Goal: Transaction & Acquisition: Obtain resource

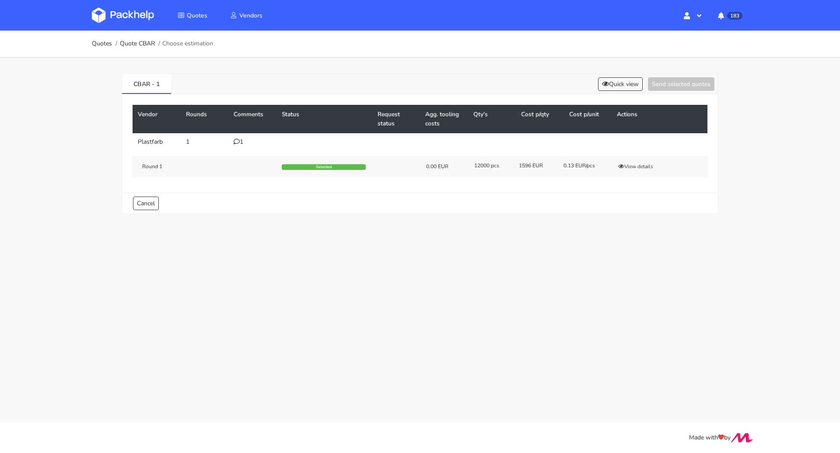
click at [97, 38] on ol "Quotes Quote CBAR Choose estimation" at bounding box center [152, 43] width 121 height 17
click at [100, 43] on link "Quotes" at bounding box center [102, 43] width 20 height 7
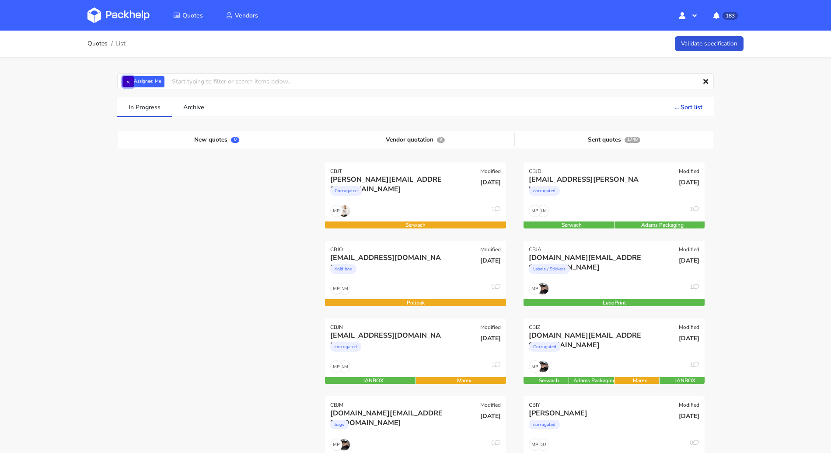
click at [127, 80] on button "×" at bounding box center [127, 81] width 11 height 11
click at [128, 81] on input "text" at bounding box center [415, 81] width 596 height 17
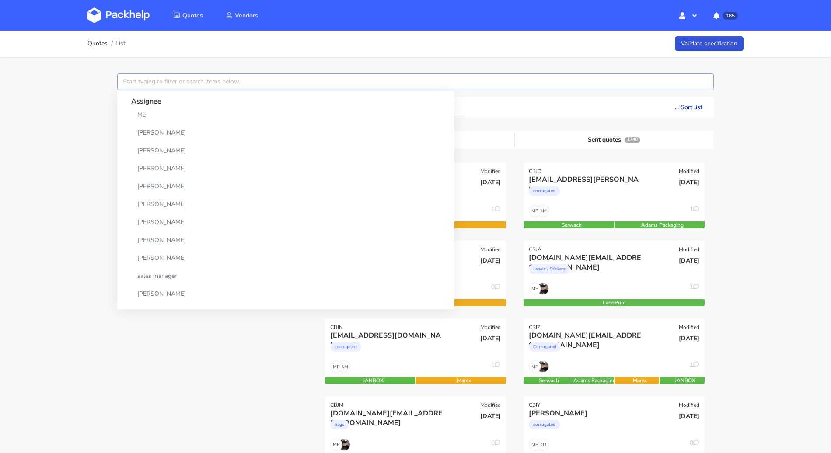
paste input "CBHN"
type input "CBHN"
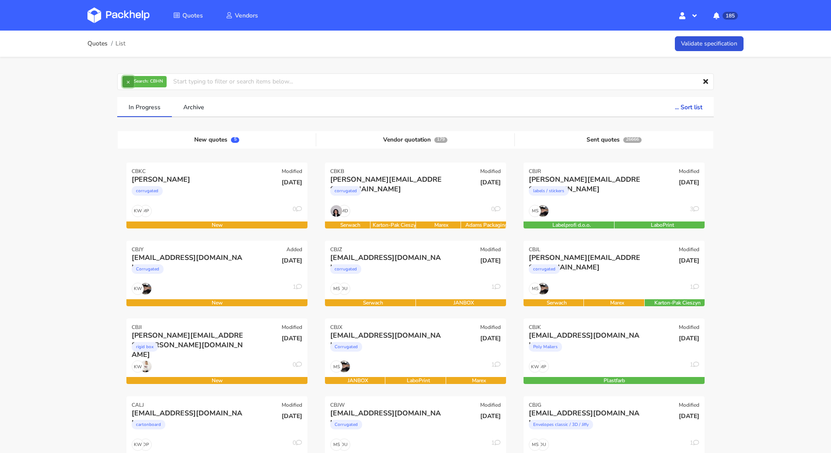
click at [127, 81] on button "×" at bounding box center [127, 81] width 11 height 11
click at [129, 80] on input "text" at bounding box center [415, 81] width 596 height 17
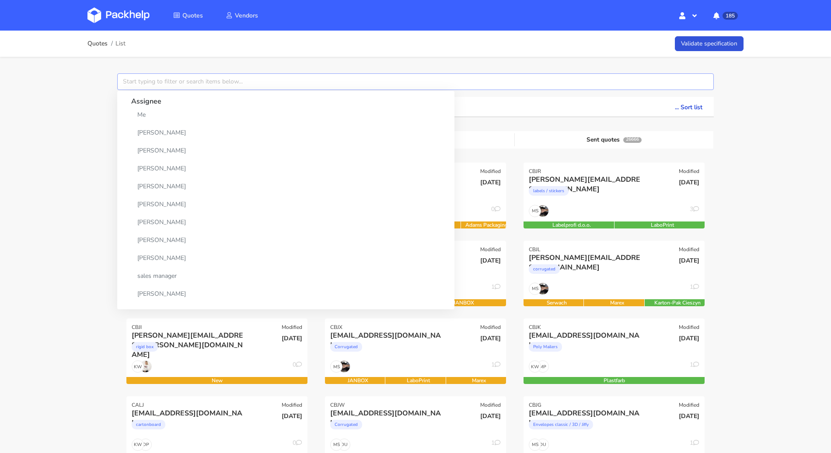
paste input "CBHN"
type input "CBHN"
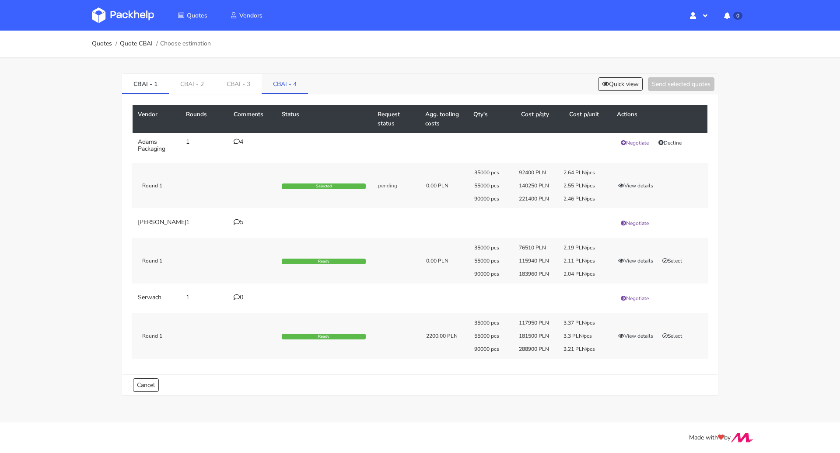
click at [287, 81] on link "CBAI - 4" at bounding box center [284, 83] width 46 height 19
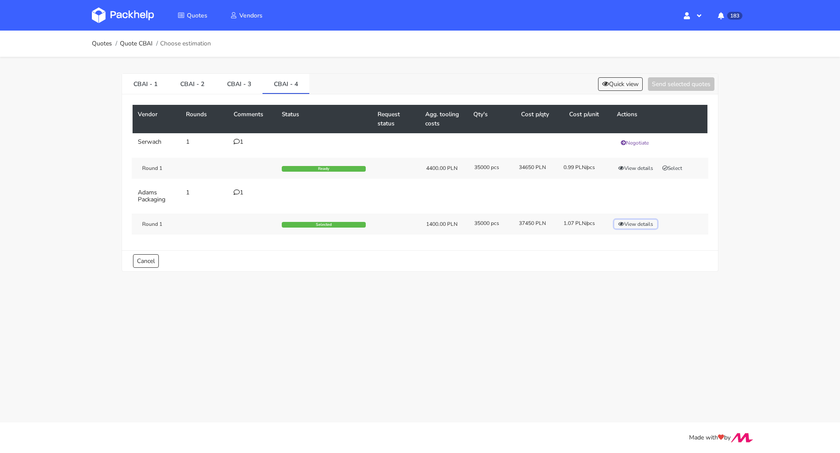
click at [638, 222] on button "View details" at bounding box center [635, 224] width 43 height 9
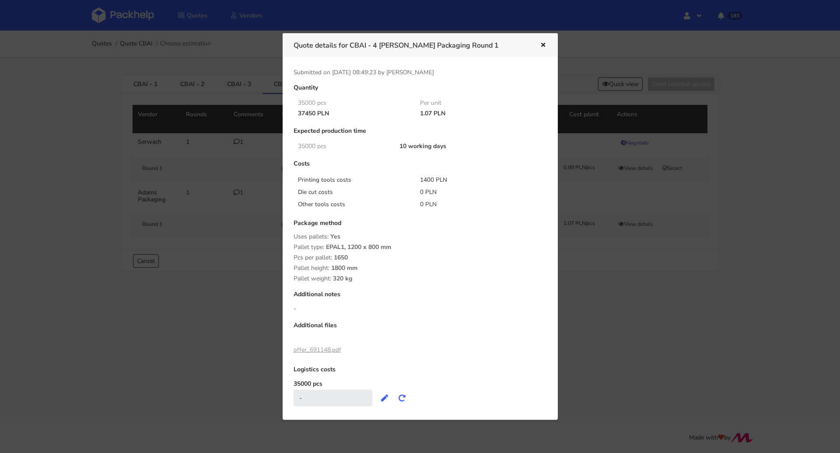
drag, startPoint x: 294, startPoint y: 113, endPoint x: 315, endPoint y: 113, distance: 20.6
click at [315, 113] on div "37450 PLN" at bounding box center [353, 113] width 122 height 7
copy div "37450"
drag, startPoint x: 418, startPoint y: 180, endPoint x: 430, endPoint y: 180, distance: 12.7
click at [430, 180] on div "1400 PLN" at bounding box center [475, 180] width 122 height 9
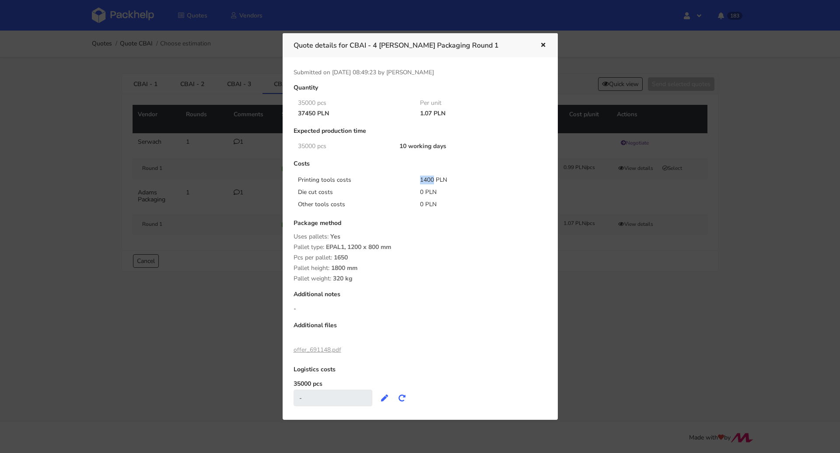
copy div "1400"
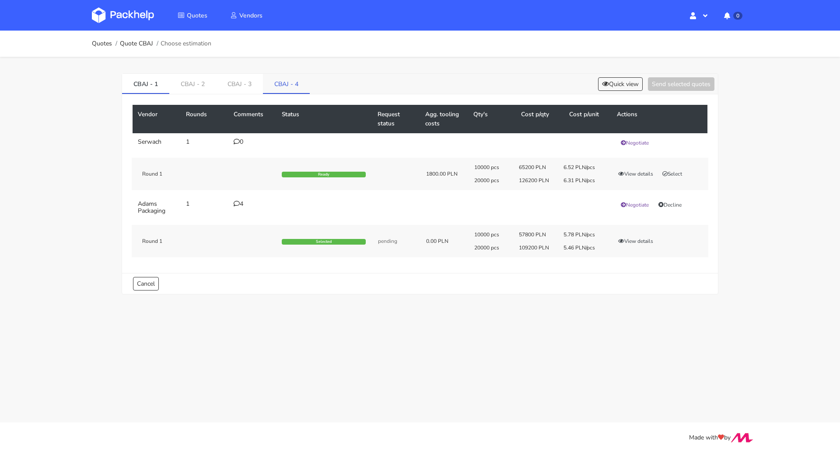
click at [287, 86] on link "CBAJ - 4" at bounding box center [286, 83] width 47 height 19
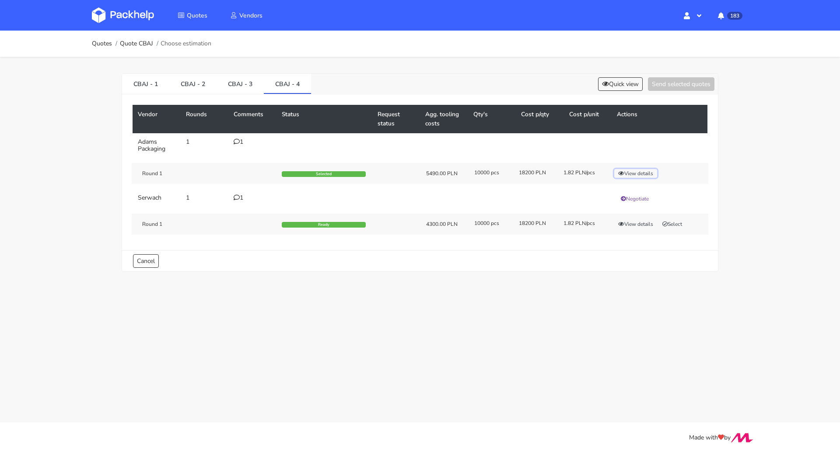
click at [633, 174] on button "View details" at bounding box center [635, 173] width 43 height 9
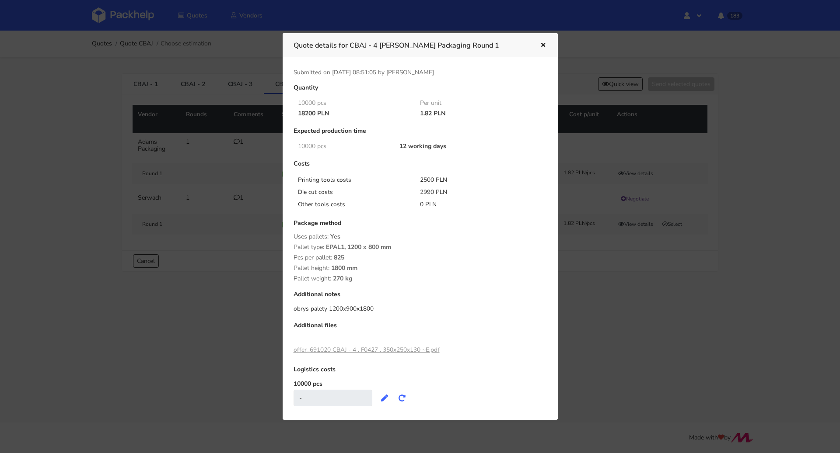
drag, startPoint x: 297, startPoint y: 113, endPoint x: 314, endPoint y: 112, distance: 17.1
click at [314, 112] on div "18200 PLN" at bounding box center [353, 113] width 122 height 7
copy div "18200"
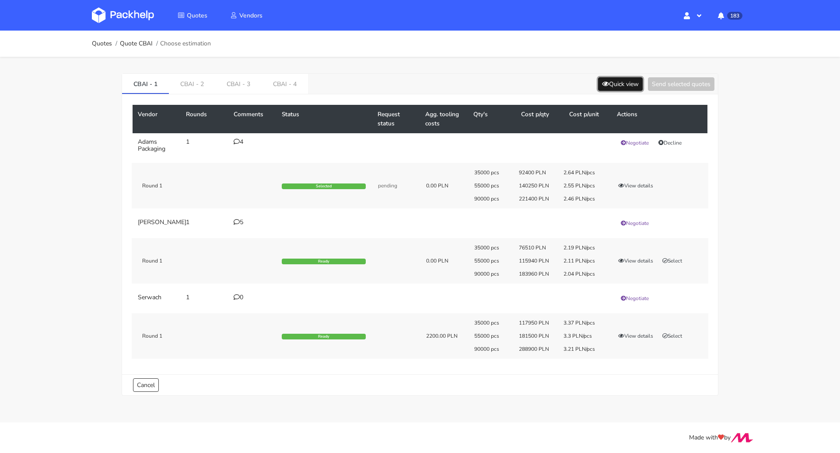
click at [619, 81] on button "Quick view" at bounding box center [620, 84] width 45 height 14
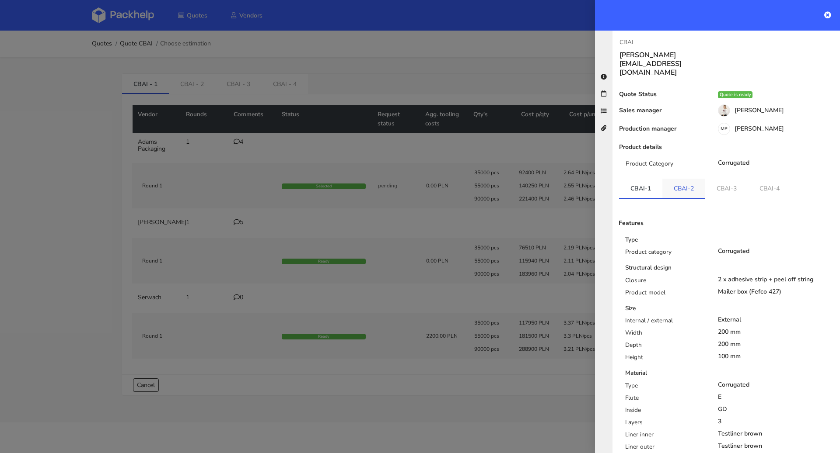
click at [677, 179] on link "CBAI-2" at bounding box center [683, 188] width 43 height 19
click at [712, 179] on link "CBAI-3" at bounding box center [726, 188] width 43 height 19
click at [766, 180] on link "CBAI-4" at bounding box center [770, 188] width 43 height 19
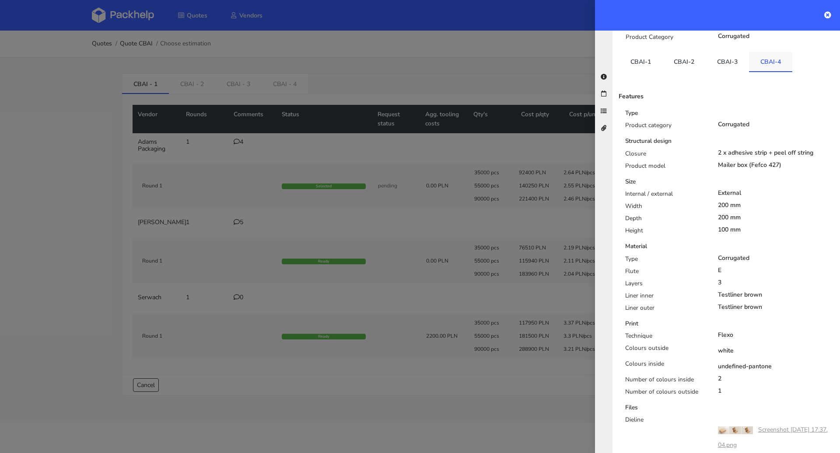
scroll to position [205, 0]
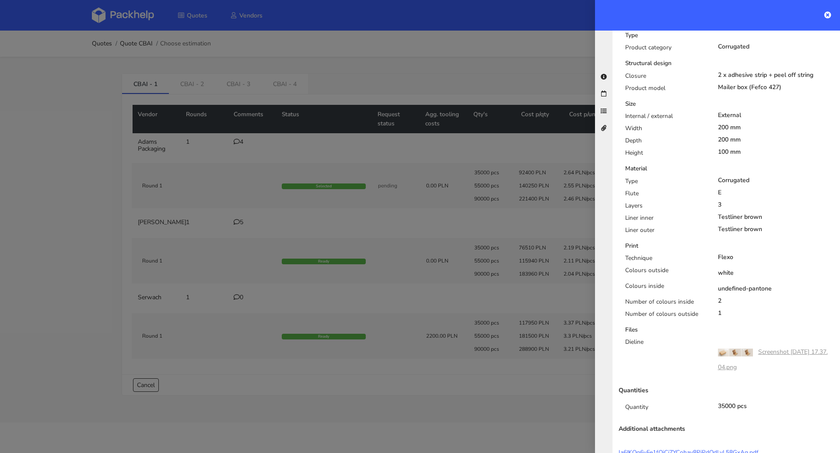
click at [74, 274] on div at bounding box center [420, 226] width 840 height 453
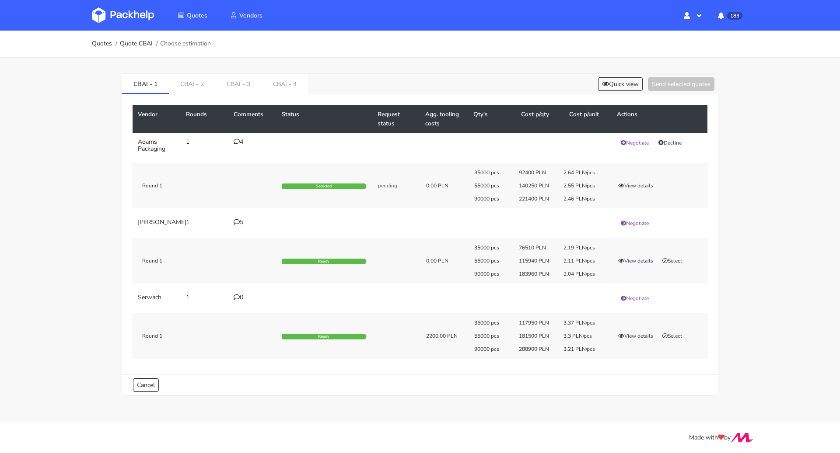
click at [239, 143] on icon at bounding box center [236, 142] width 6 height 6
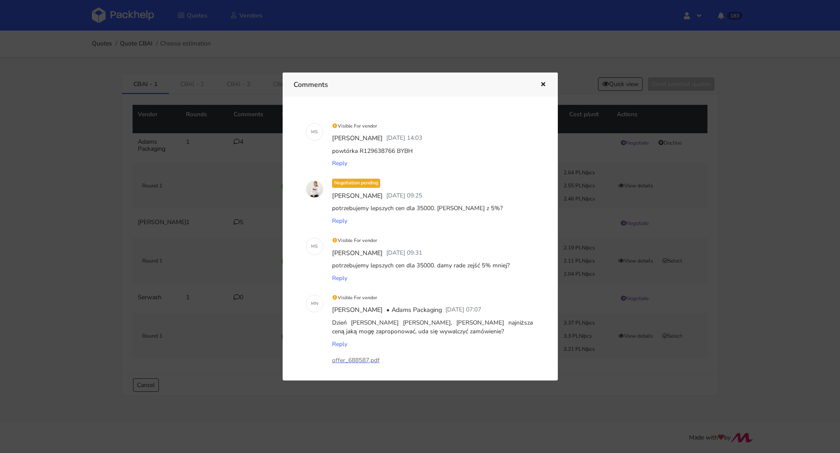
click at [540, 82] on icon "button" at bounding box center [542, 85] width 7 height 6
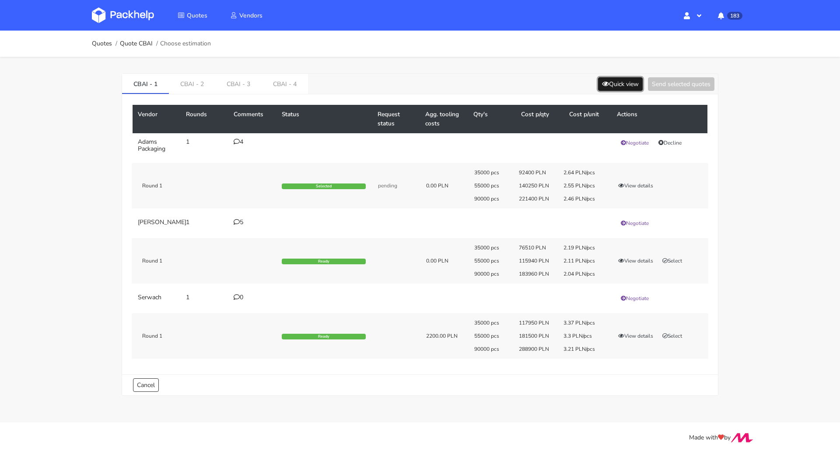
click at [614, 84] on button "Quick view" at bounding box center [620, 84] width 45 height 14
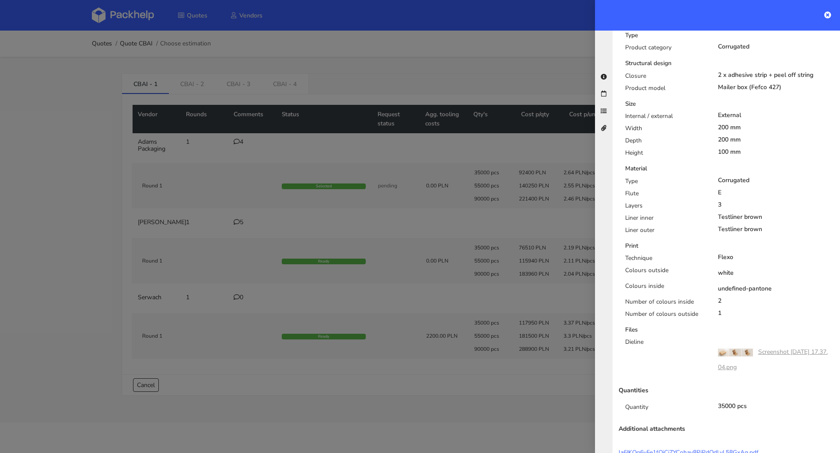
scroll to position [0, 0]
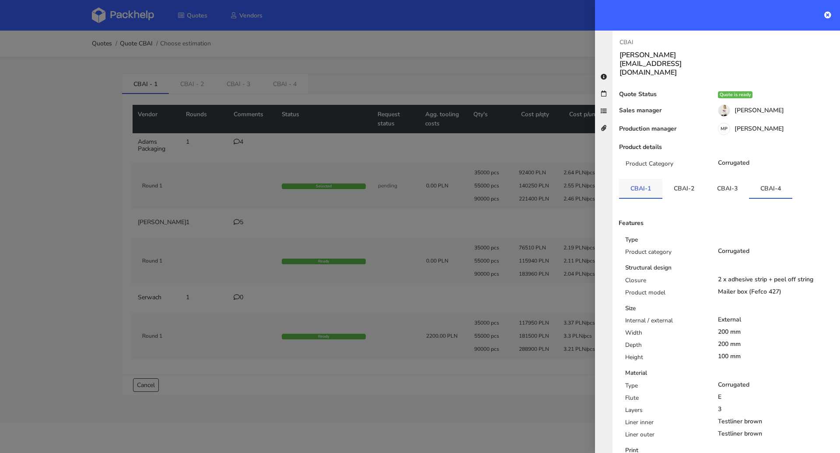
click at [637, 179] on link "CBAI-1" at bounding box center [640, 188] width 43 height 19
click at [662, 179] on link "CBAI-2" at bounding box center [683, 188] width 43 height 19
click at [724, 179] on link "CBAI-3" at bounding box center [726, 188] width 43 height 19
click at [767, 179] on link "CBAI-4" at bounding box center [770, 188] width 43 height 19
click at [538, 202] on div at bounding box center [420, 226] width 840 height 453
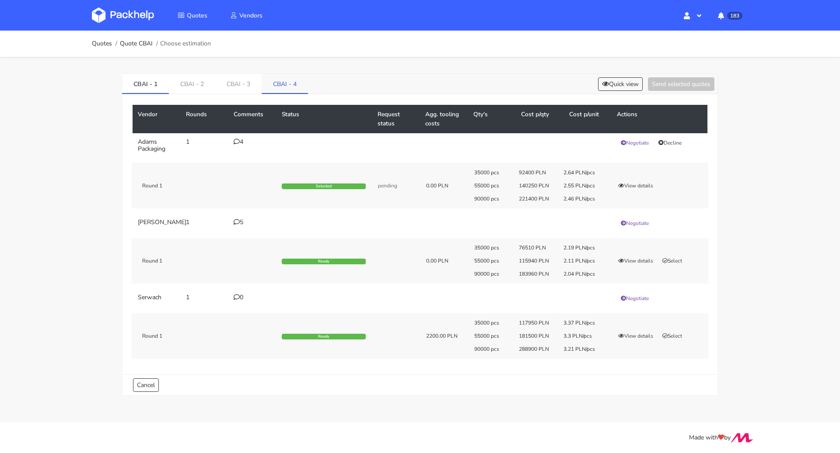
click at [279, 82] on link "CBAI - 4" at bounding box center [284, 83] width 46 height 19
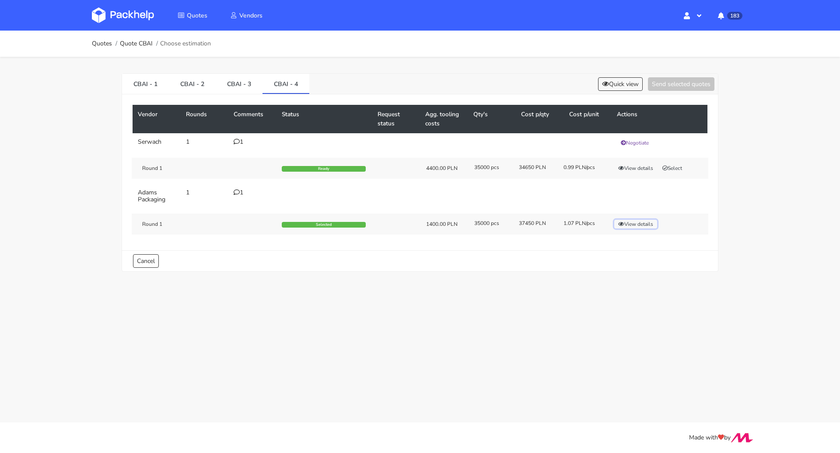
click at [647, 220] on button "View details" at bounding box center [635, 224] width 43 height 9
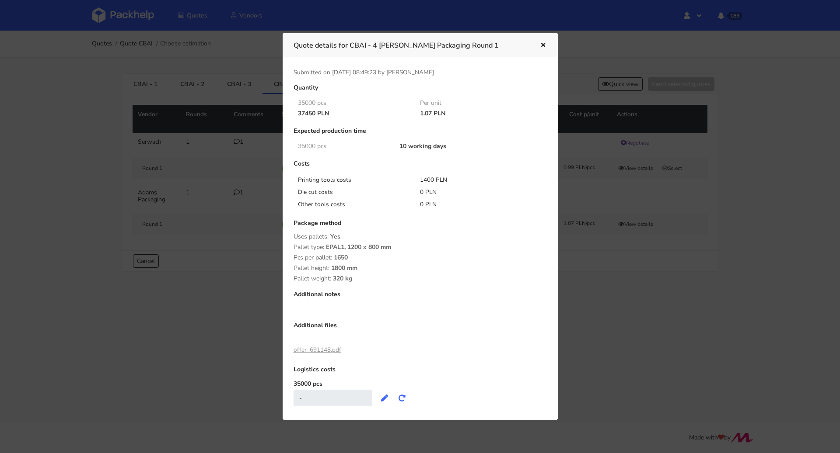
click at [617, 247] on div at bounding box center [420, 226] width 840 height 453
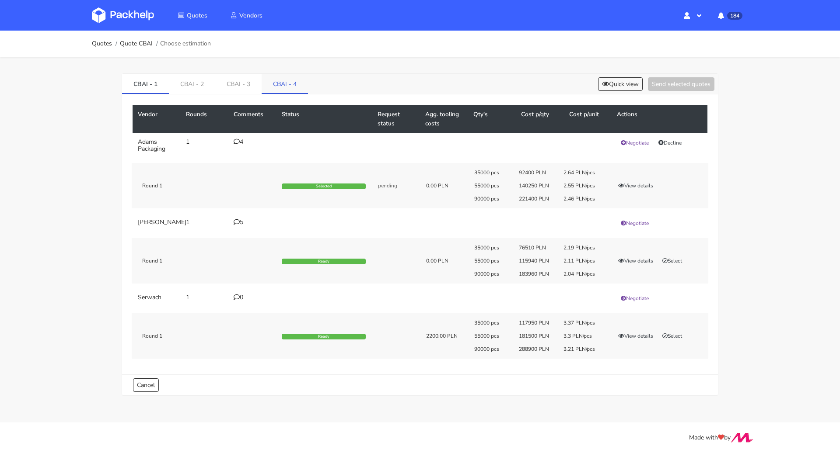
click at [276, 80] on link "CBAI - 4" at bounding box center [284, 83] width 46 height 19
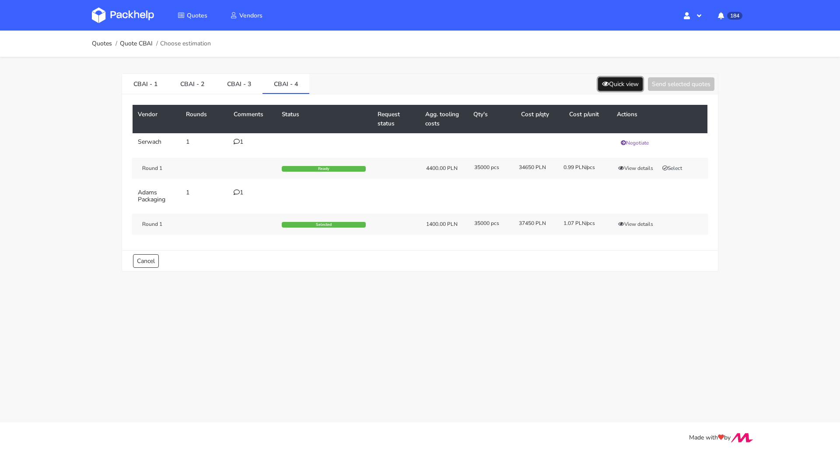
click at [606, 80] on button "Quick view" at bounding box center [620, 84] width 45 height 14
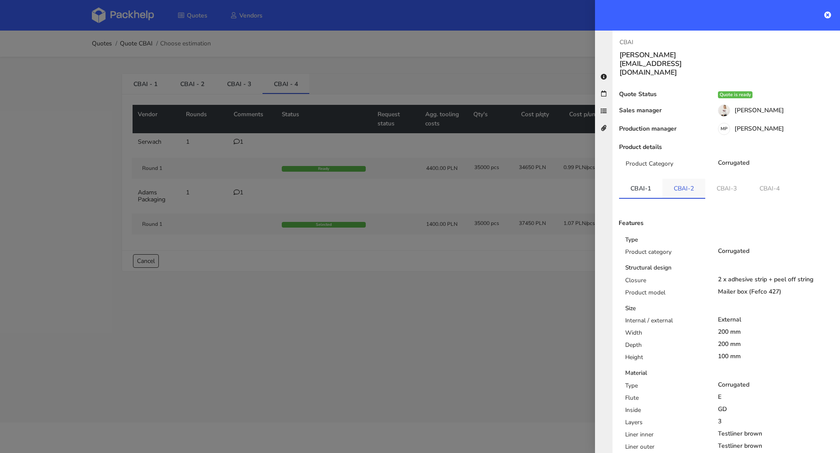
click at [697, 179] on link "CBAI-2" at bounding box center [683, 188] width 43 height 19
click at [719, 179] on link "CBAI-3" at bounding box center [726, 188] width 43 height 19
click at [760, 179] on link "CBAI-4" at bounding box center [770, 188] width 43 height 19
drag, startPoint x: 363, startPoint y: 50, endPoint x: 345, endPoint y: 38, distance: 22.0
click at [363, 50] on div at bounding box center [420, 226] width 840 height 453
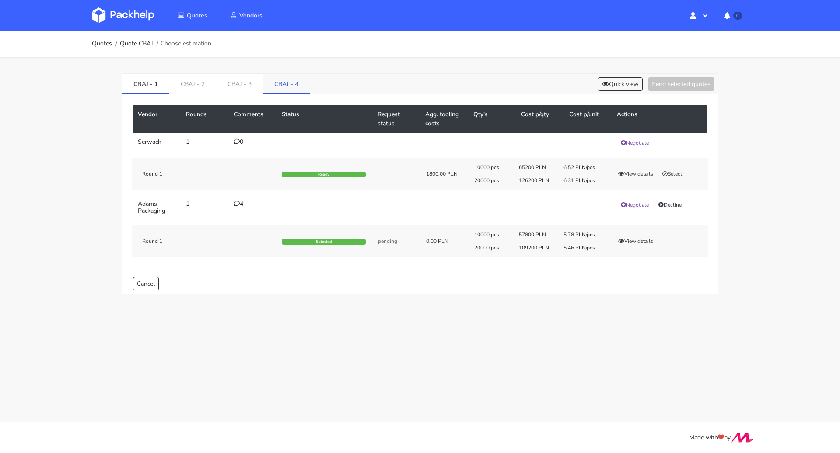
click at [283, 84] on link "CBAJ - 4" at bounding box center [286, 83] width 47 height 19
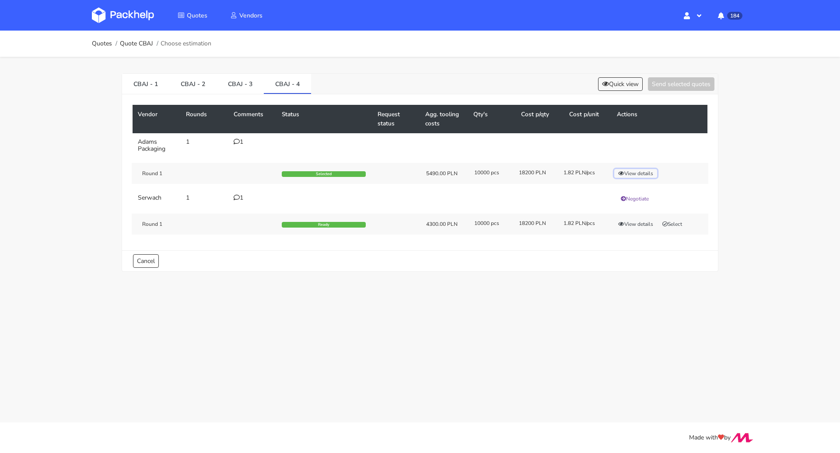
click at [635, 169] on button "View details" at bounding box center [635, 173] width 43 height 9
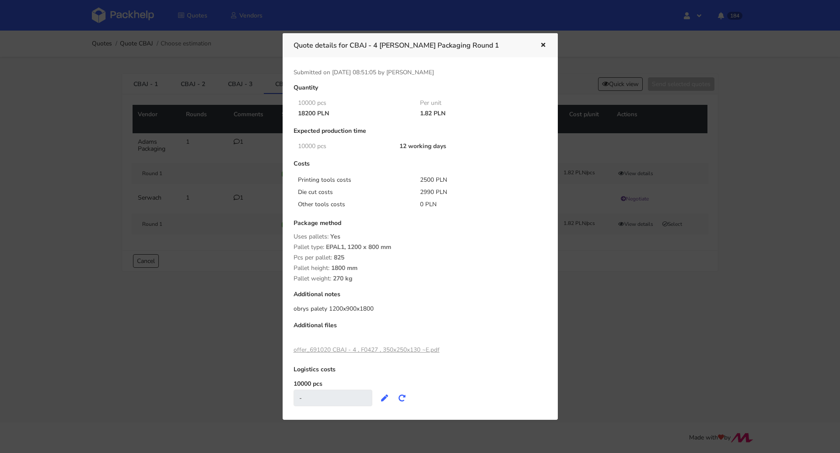
click at [539, 44] on icon "button" at bounding box center [542, 45] width 7 height 6
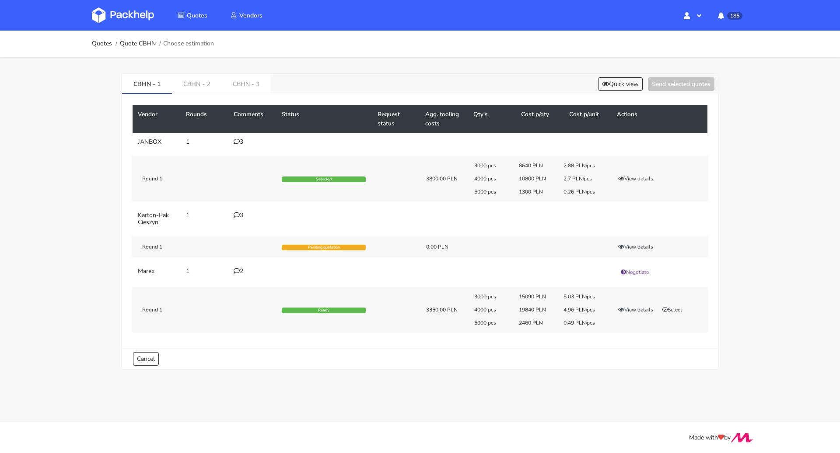
click at [241, 142] on div "3" at bounding box center [252, 142] width 38 height 7
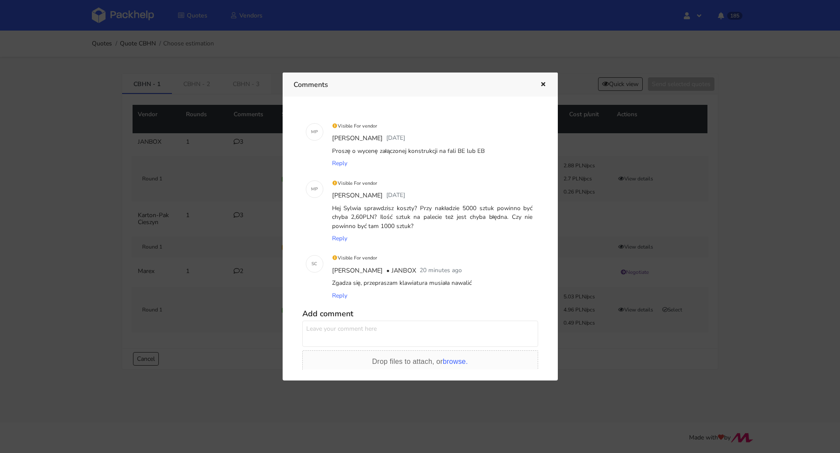
drag, startPoint x: 417, startPoint y: 207, endPoint x: 426, endPoint y: 224, distance: 19.4
click at [426, 224] on div "Hej Sylwia sprawdzisz koszty? Przy nakładzie 5000 sztuk powinno być chyba 2,60P…" at bounding box center [432, 217] width 204 height 30
copy div "Przy nakładzie 5000 sztuk powinno być chyba 2,60PLN? Ilość sztuk na palecie też…"
click at [541, 85] on icon "button" at bounding box center [542, 85] width 7 height 6
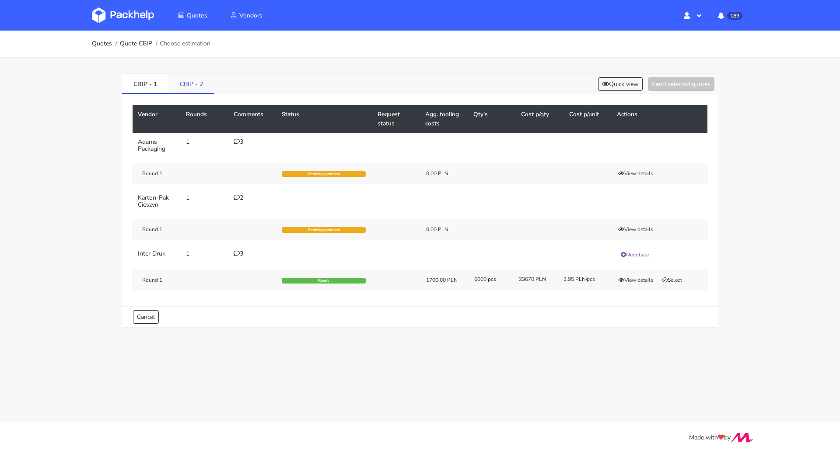
click at [199, 82] on link "CBIP - 2" at bounding box center [191, 83] width 46 height 19
click at [152, 82] on link "CBIP - 1" at bounding box center [145, 83] width 46 height 19
click at [683, 277] on button "Select" at bounding box center [672, 280] width 28 height 9
click at [194, 92] on link "CBIP - 2" at bounding box center [191, 83] width 46 height 19
click at [665, 274] on div "Round 1 Ready 2000.00 PLN 2000 pcs 13500 PLN 6.75 PLN/pcs View details Select" at bounding box center [420, 280] width 576 height 21
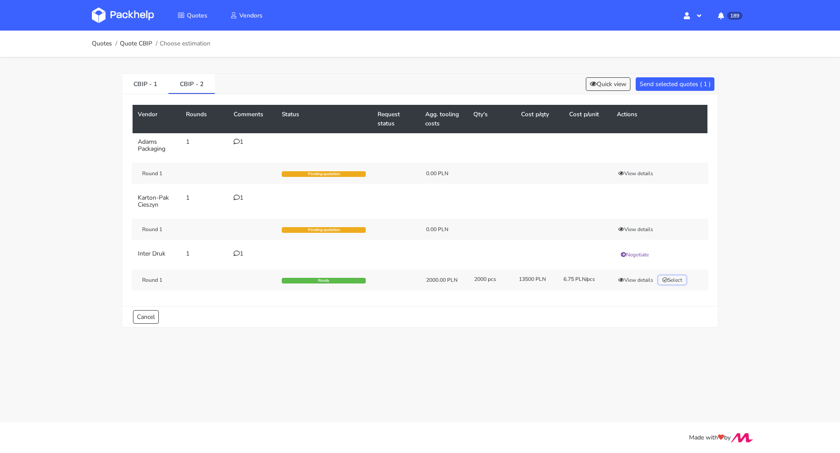
click at [676, 277] on button "Select" at bounding box center [672, 280] width 28 height 9
click at [617, 278] on button "View details" at bounding box center [635, 280] width 43 height 9
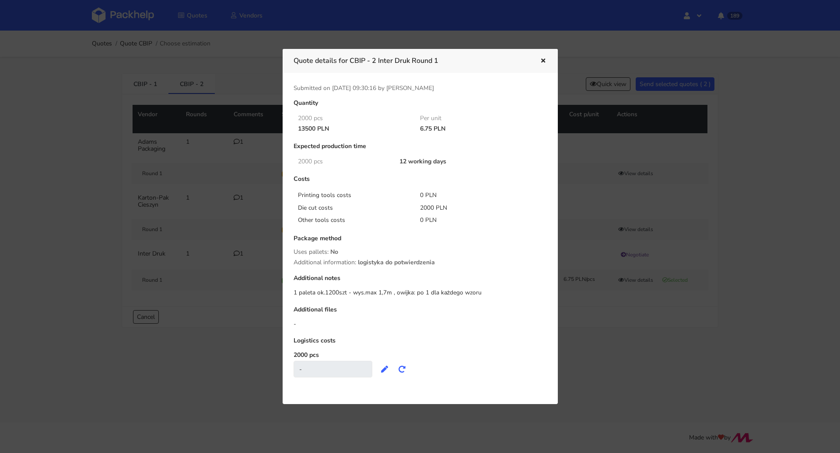
click at [543, 60] on icon "button" at bounding box center [542, 61] width 7 height 6
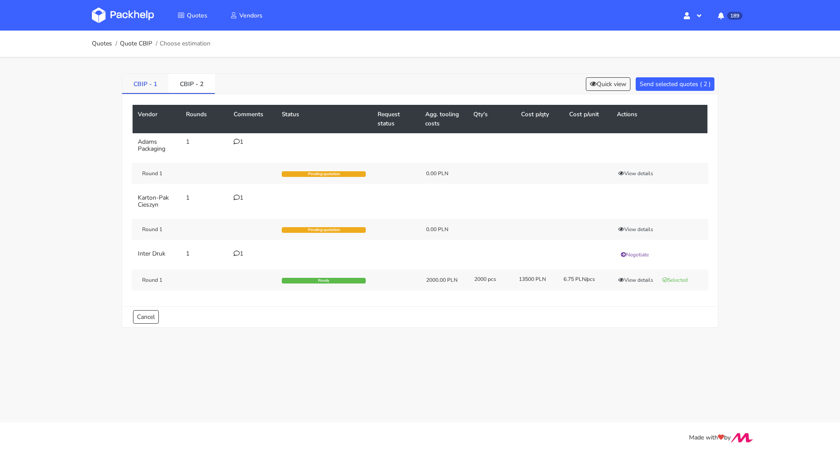
click at [156, 80] on link "CBIP - 1" at bounding box center [145, 83] width 46 height 19
click at [637, 278] on button "View details" at bounding box center [635, 280] width 43 height 9
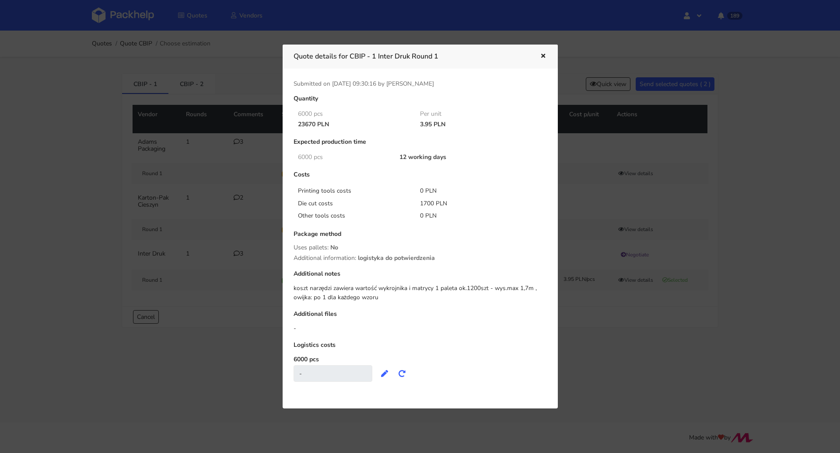
click at [543, 55] on icon "button" at bounding box center [542, 56] width 7 height 6
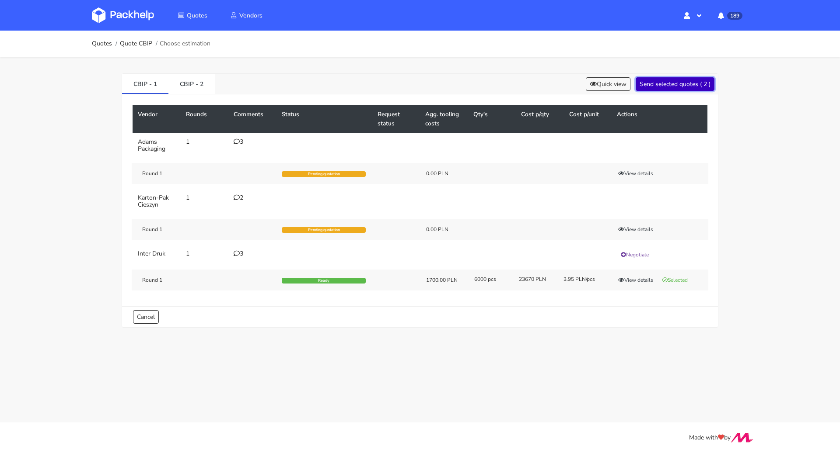
click at [684, 79] on button "Send selected quotes ( 2 )" at bounding box center [674, 84] width 79 height 14
click at [106, 45] on link "Quotes" at bounding box center [102, 43] width 20 height 7
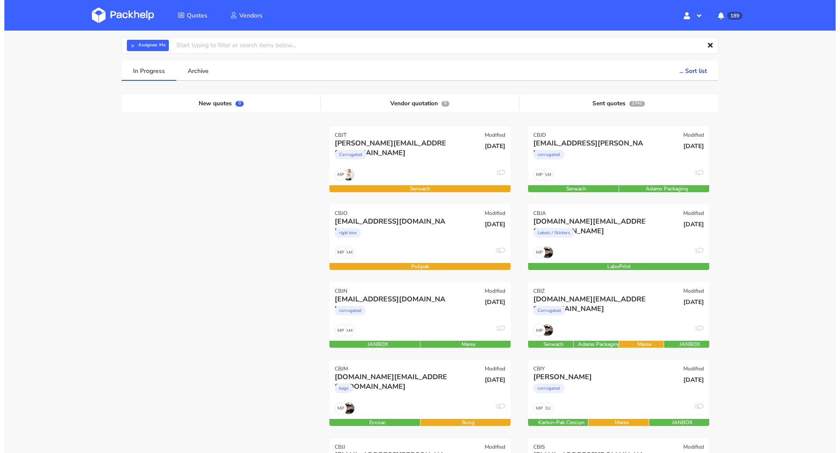
scroll to position [37, 0]
click at [405, 314] on div "corrugated" at bounding box center [388, 312] width 116 height 17
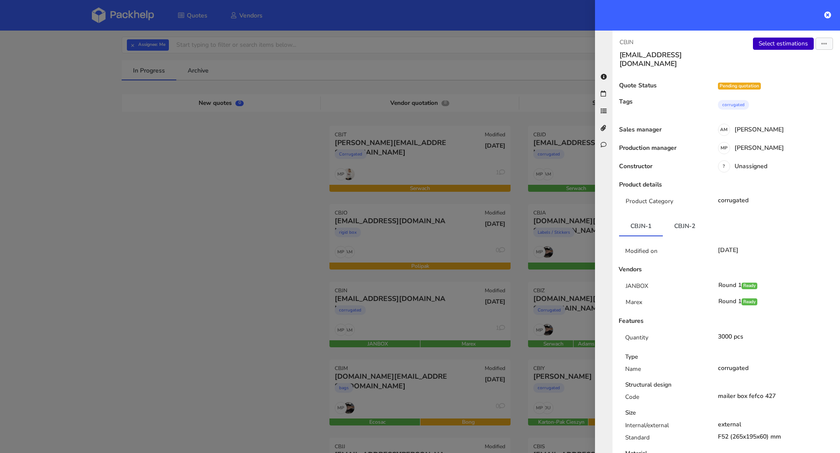
click at [767, 39] on link "Select estimations" at bounding box center [783, 44] width 61 height 12
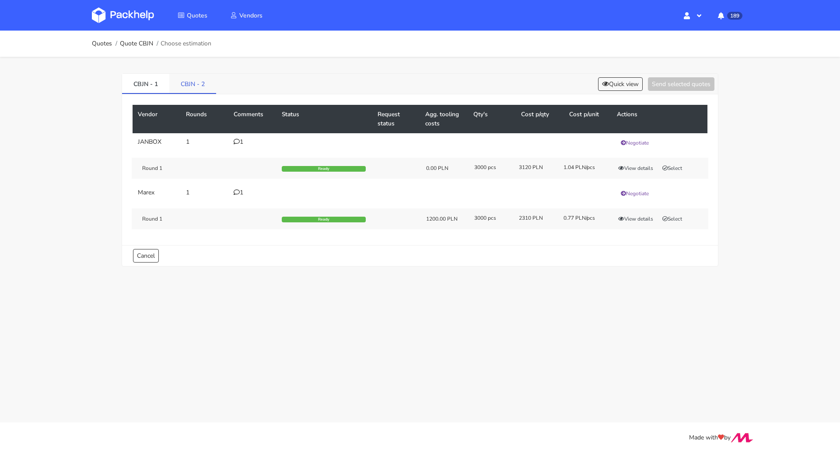
click at [189, 84] on link "CBJN - 2" at bounding box center [192, 83] width 47 height 19
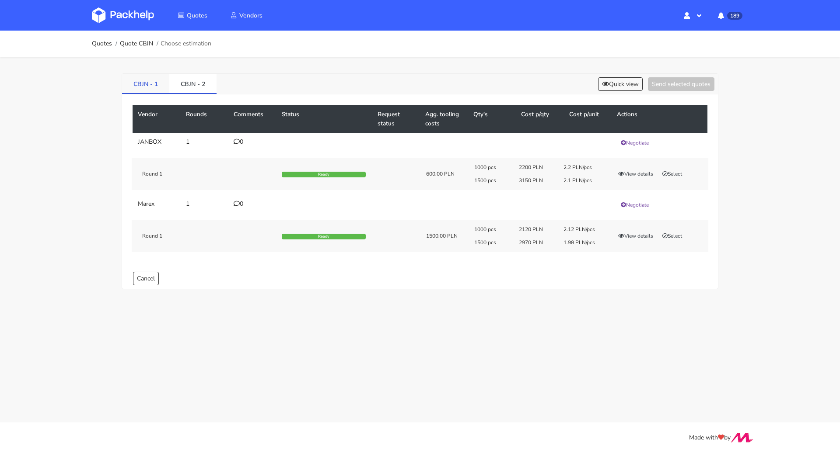
click at [143, 83] on link "CBJN - 1" at bounding box center [145, 83] width 47 height 19
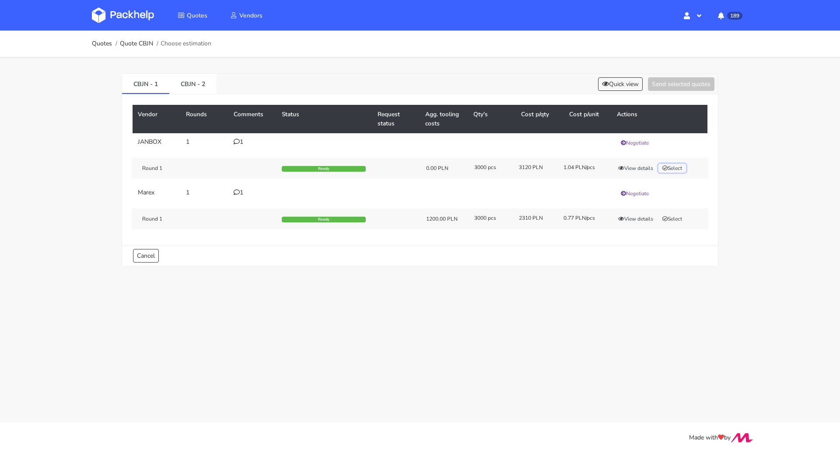
click at [667, 167] on icon "button" at bounding box center [664, 168] width 5 height 5
click at [195, 87] on link "CBJN - 2" at bounding box center [192, 83] width 47 height 19
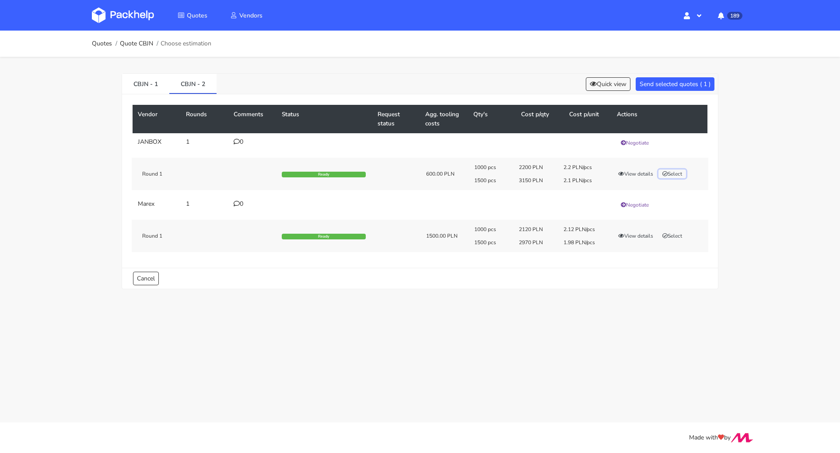
click at [680, 172] on button "Select" at bounding box center [672, 174] width 28 height 9
click at [668, 82] on button "Send selected quotes ( 2 )" at bounding box center [674, 84] width 79 height 14
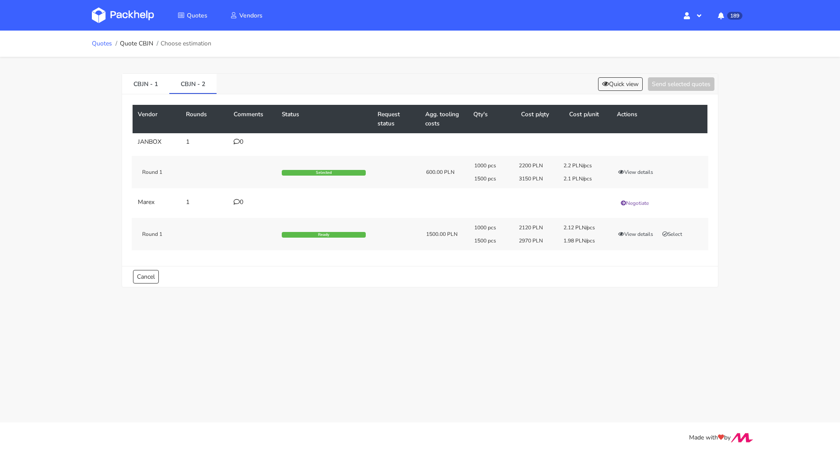
click at [101, 46] on link "Quotes" at bounding box center [102, 43] width 20 height 7
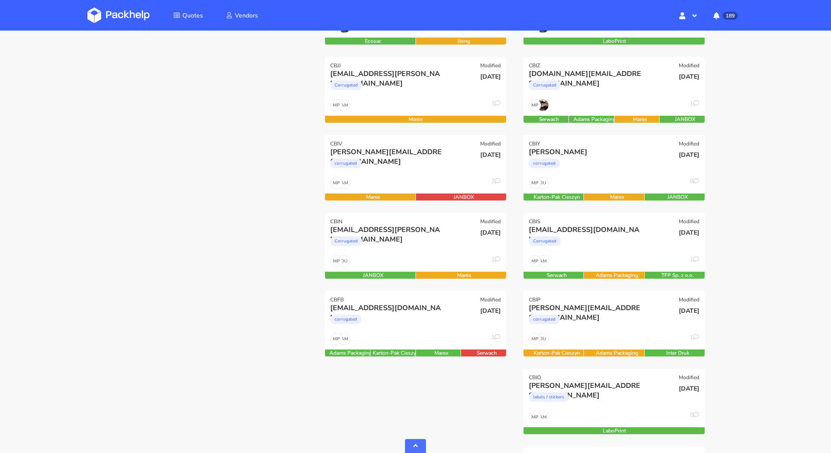
scroll to position [346, 0]
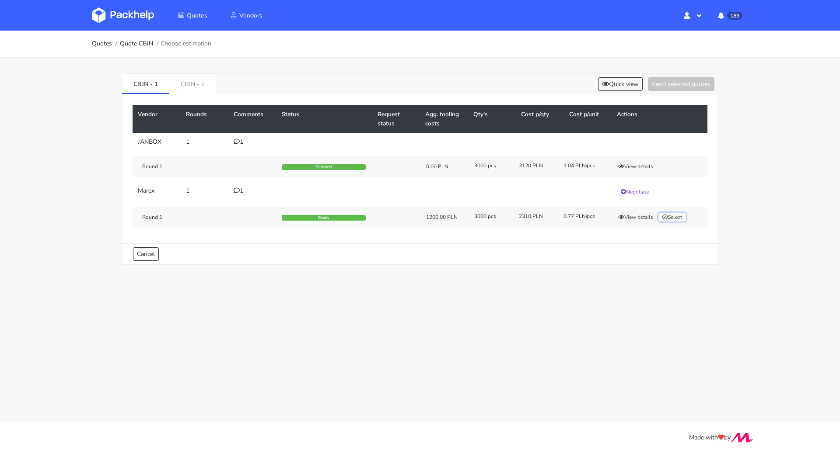
click at [678, 217] on button "Select" at bounding box center [672, 217] width 28 height 9
click at [678, 217] on button "Selected" at bounding box center [674, 217] width 33 height 9
click at [627, 213] on button "View details" at bounding box center [635, 217] width 43 height 9
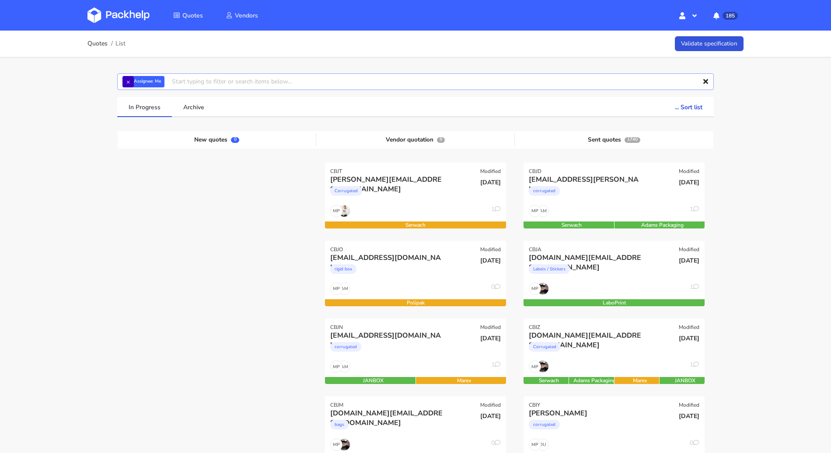
click at [120, 77] on input "text" at bounding box center [415, 81] width 596 height 17
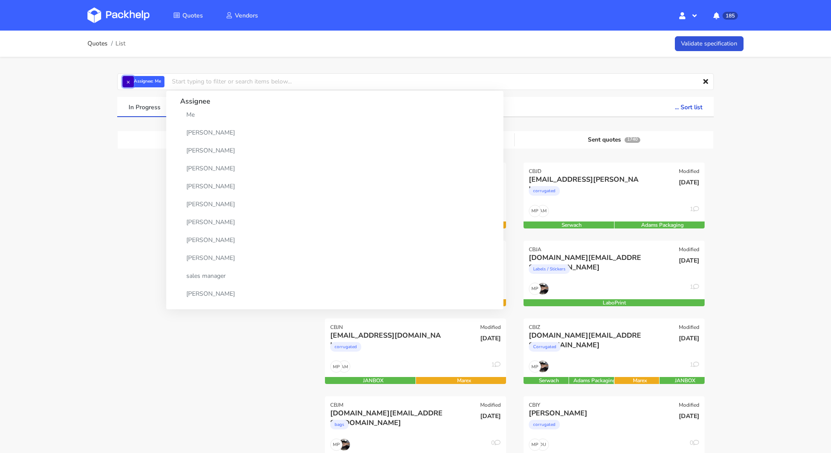
click at [126, 81] on button "×" at bounding box center [127, 81] width 11 height 11
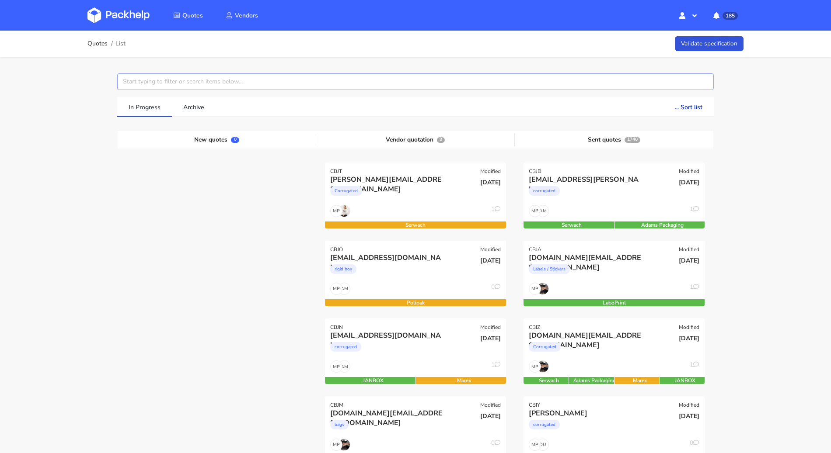
click at [126, 81] on input "text" at bounding box center [415, 81] width 596 height 17
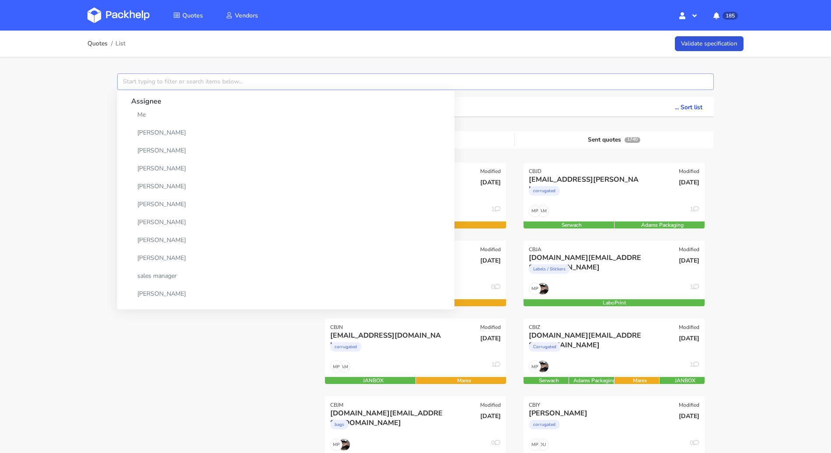
paste input "CBED"
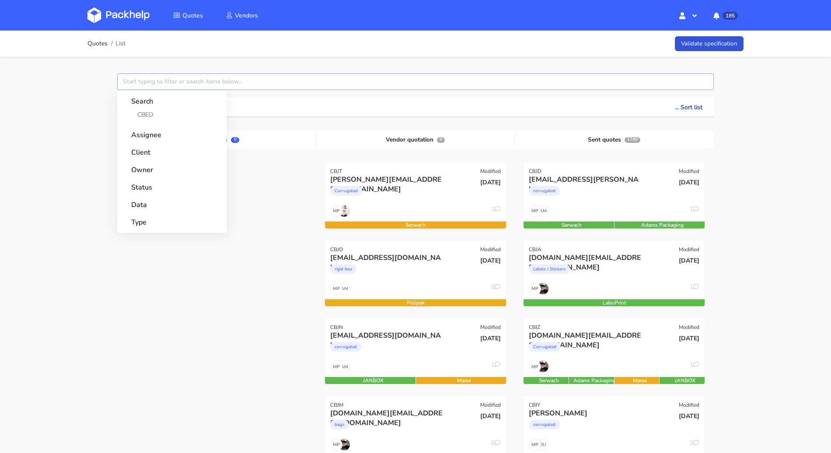
type input "CBED"
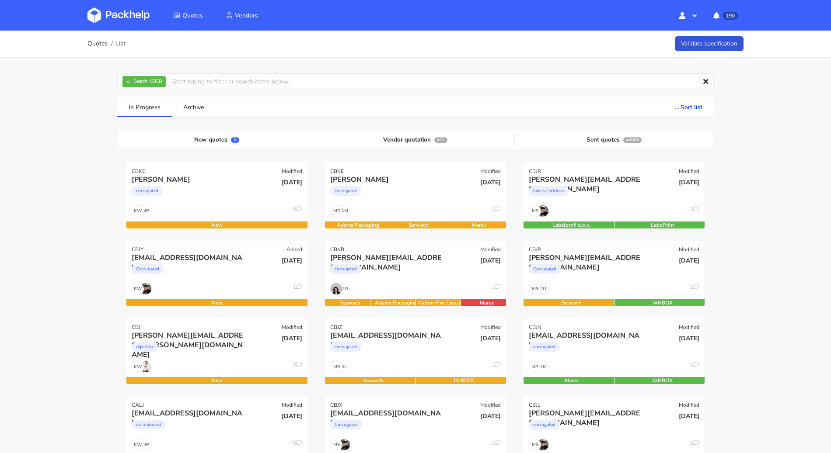
click at [131, 80] on button "×" at bounding box center [127, 81] width 11 height 11
click at [130, 81] on input "text" at bounding box center [415, 81] width 596 height 17
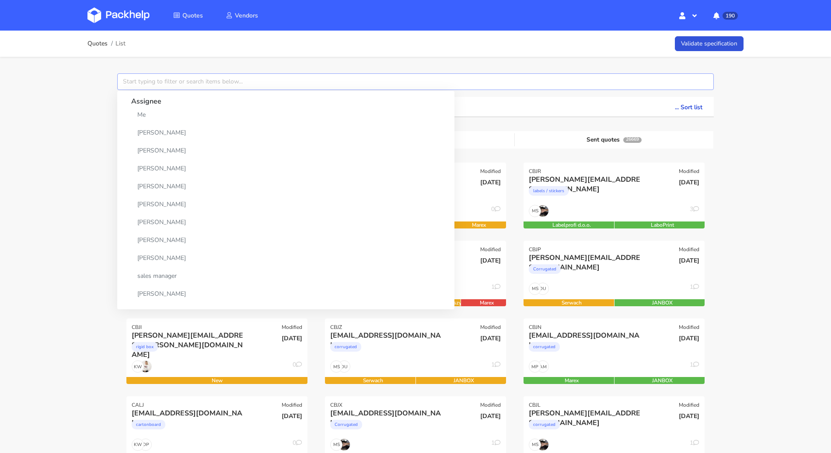
paste input "CBED"
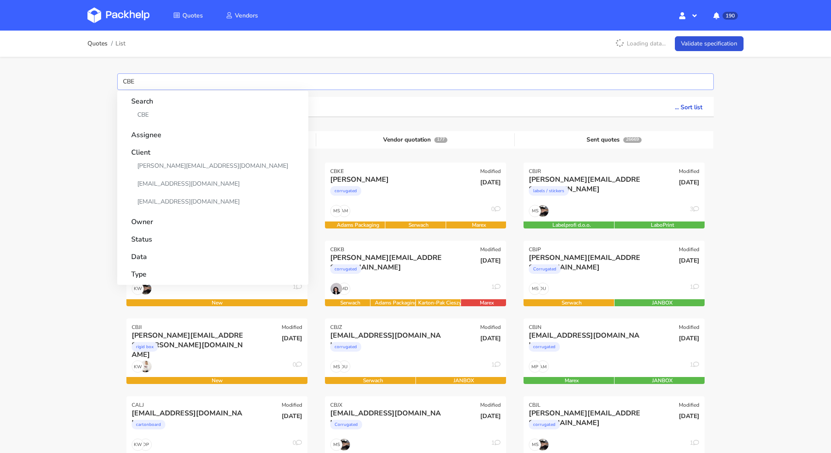
type input "CBED"
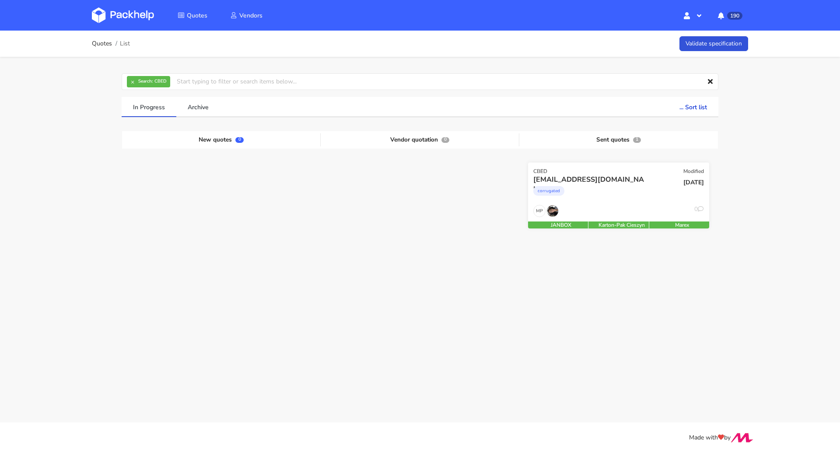
click at [595, 193] on div "corrugated" at bounding box center [591, 193] width 116 height 17
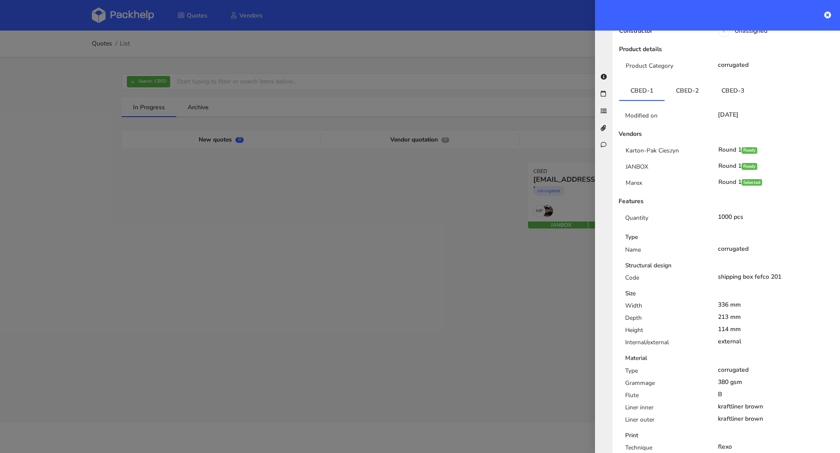
scroll to position [135, 0]
click at [677, 88] on link "CBED-2" at bounding box center [686, 90] width 45 height 19
click at [720, 85] on link "CBED-3" at bounding box center [732, 90] width 45 height 19
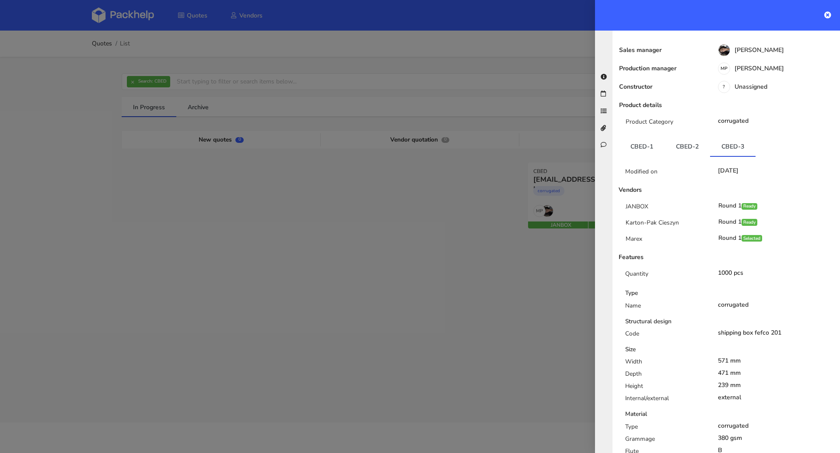
scroll to position [70, 0]
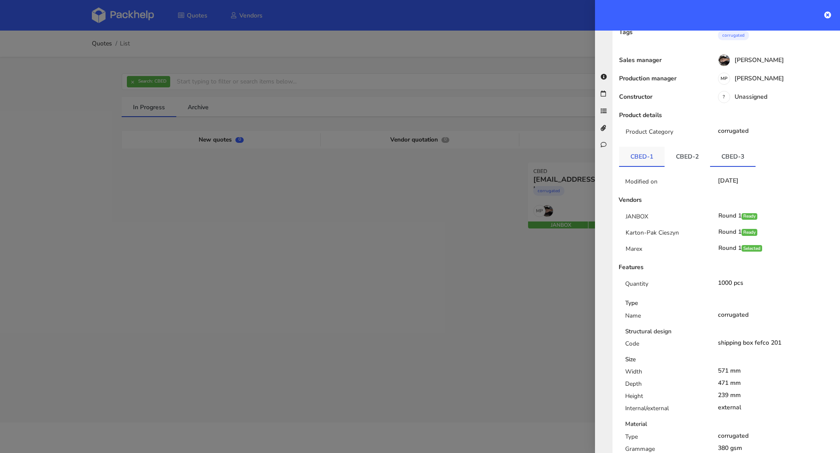
click at [634, 147] on link "CBED-1" at bounding box center [641, 156] width 45 height 19
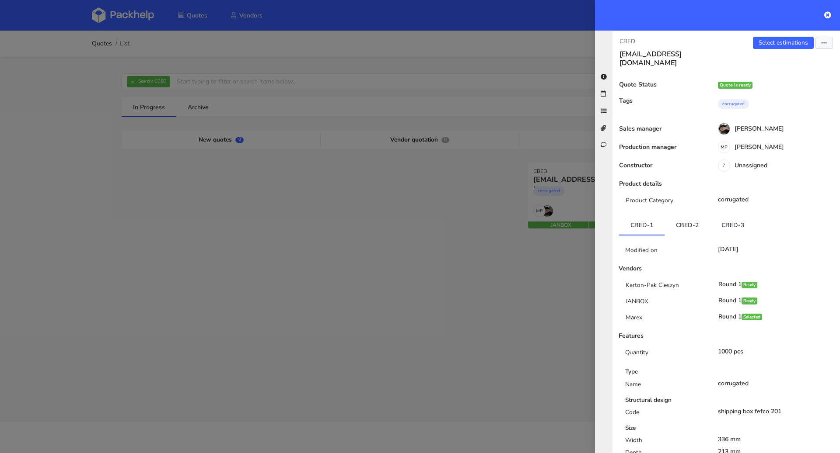
scroll to position [0, 0]
click at [766, 48] on link "Select estimations" at bounding box center [783, 44] width 61 height 12
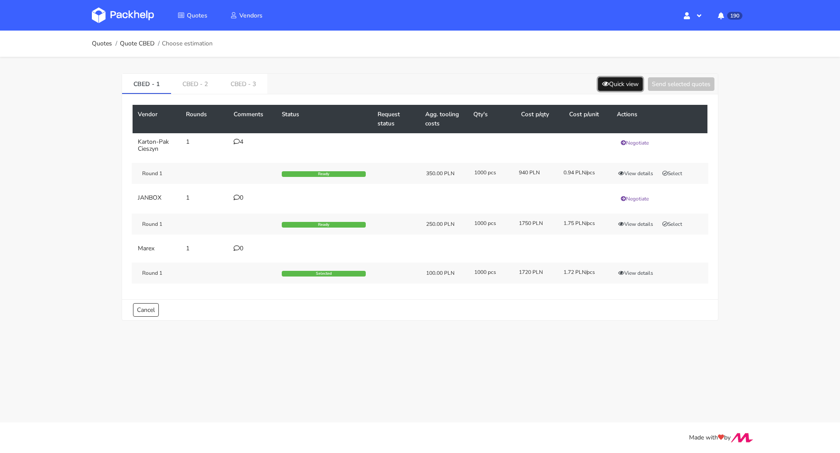
click at [612, 87] on button "Quick view" at bounding box center [620, 84] width 45 height 14
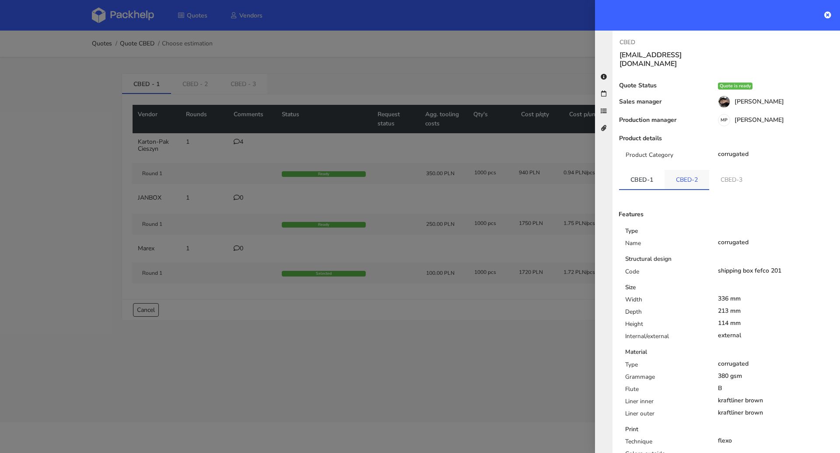
click at [696, 174] on link "CBED-2" at bounding box center [686, 179] width 45 height 19
click at [721, 173] on link "CBED-3" at bounding box center [732, 179] width 45 height 19
click at [497, 306] on div at bounding box center [420, 226] width 840 height 453
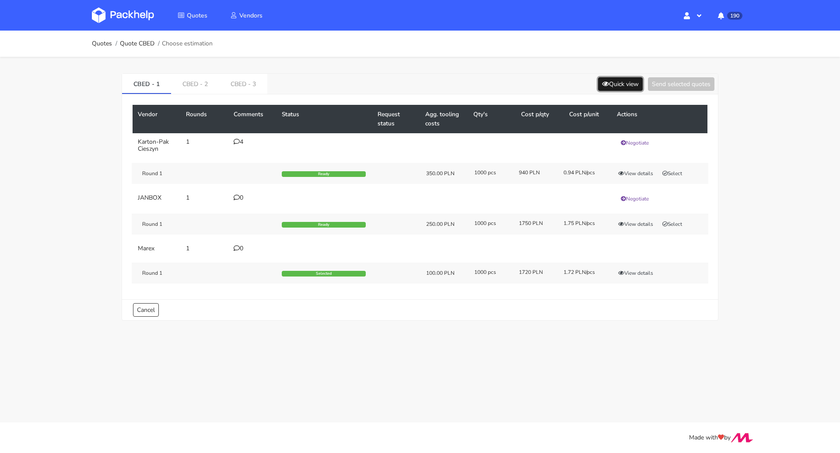
click at [617, 84] on button "Quick view" at bounding box center [620, 84] width 45 height 14
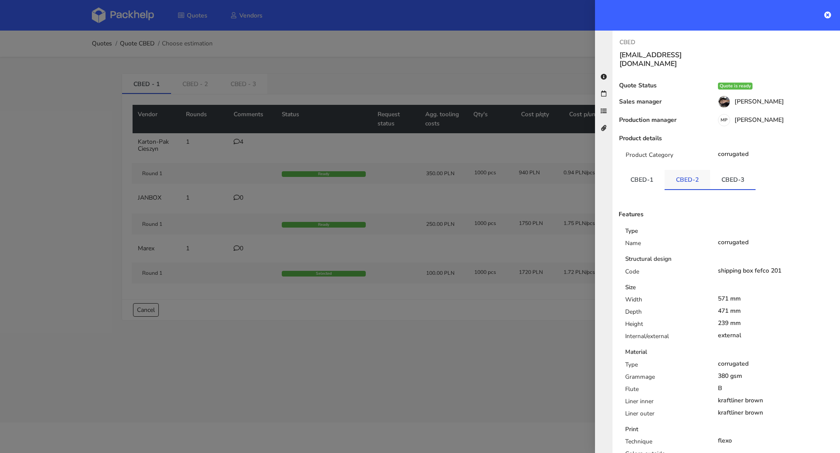
click at [684, 172] on link "CBED-2" at bounding box center [686, 179] width 45 height 19
click at [645, 173] on link "CBED-1" at bounding box center [641, 179] width 45 height 19
click at [693, 173] on link "CBED-2" at bounding box center [686, 179] width 45 height 19
click at [749, 175] on link "CBED-3" at bounding box center [732, 179] width 45 height 19
click at [686, 171] on link "CBED-2" at bounding box center [686, 179] width 45 height 19
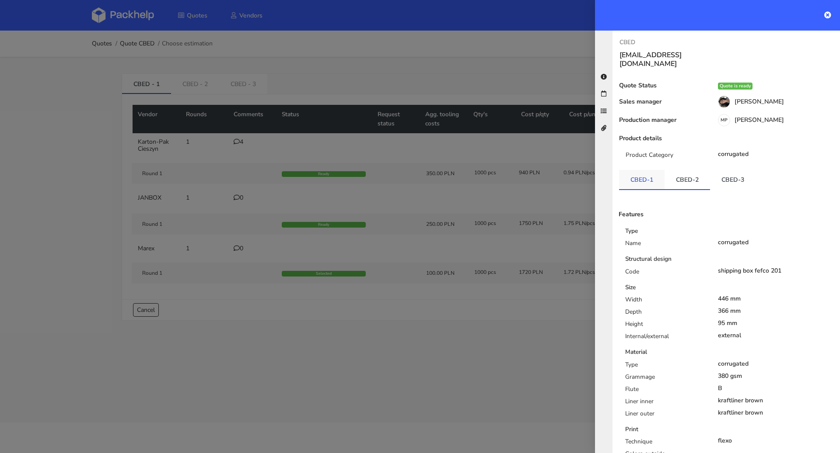
click at [652, 171] on link "CBED-1" at bounding box center [641, 179] width 45 height 19
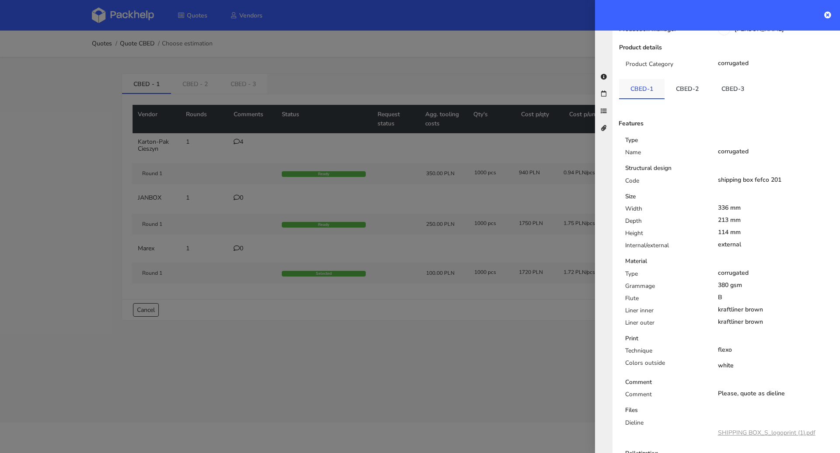
scroll to position [35, 0]
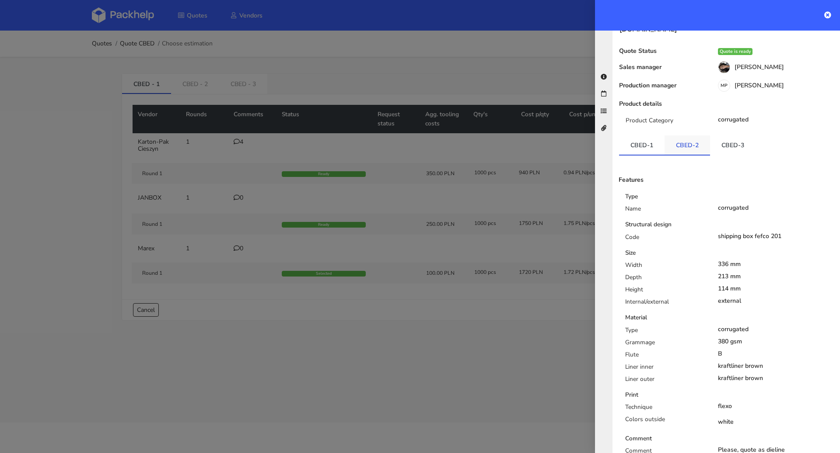
click at [693, 140] on link "CBED-2" at bounding box center [686, 145] width 45 height 19
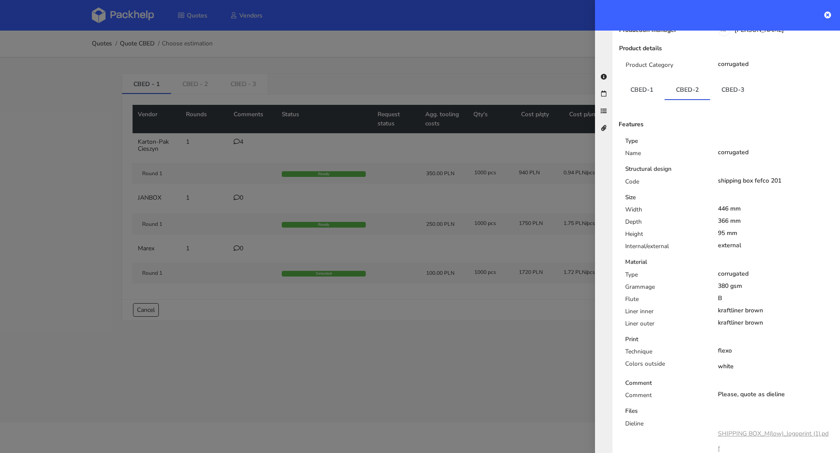
scroll to position [0, 0]
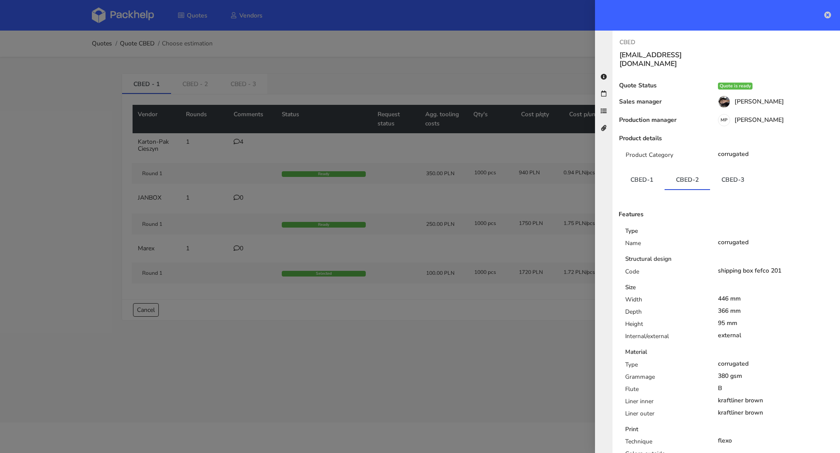
click at [828, 14] on icon at bounding box center [827, 14] width 7 height 7
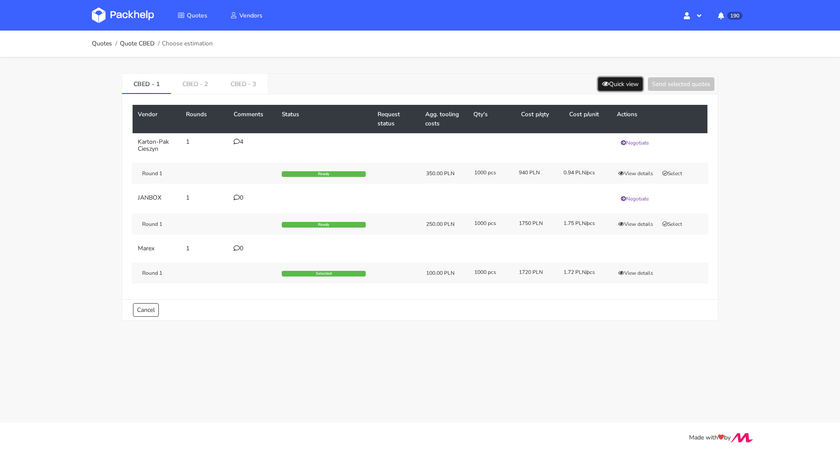
click at [608, 84] on button "Quick view" at bounding box center [620, 84] width 45 height 14
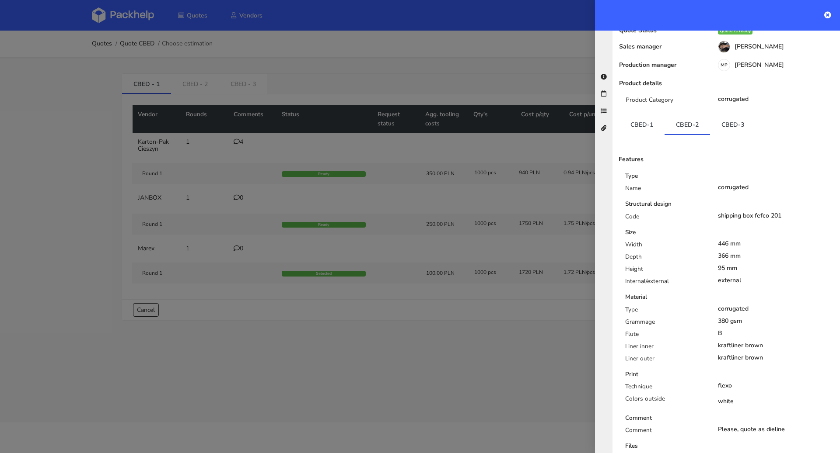
scroll to position [95, 0]
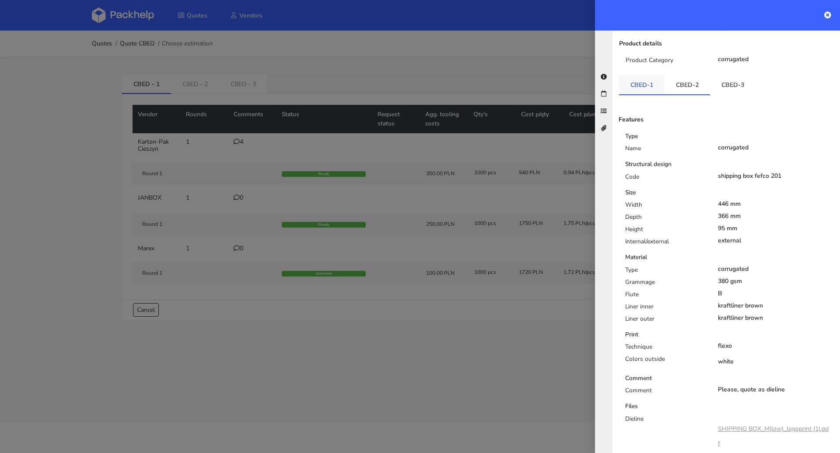
click at [645, 75] on link "CBED-1" at bounding box center [641, 84] width 45 height 19
click at [684, 79] on link "CBED-2" at bounding box center [686, 84] width 45 height 19
click at [710, 80] on link "CBED-3" at bounding box center [732, 84] width 45 height 19
click at [829, 19] on link at bounding box center [827, 15] width 7 height 10
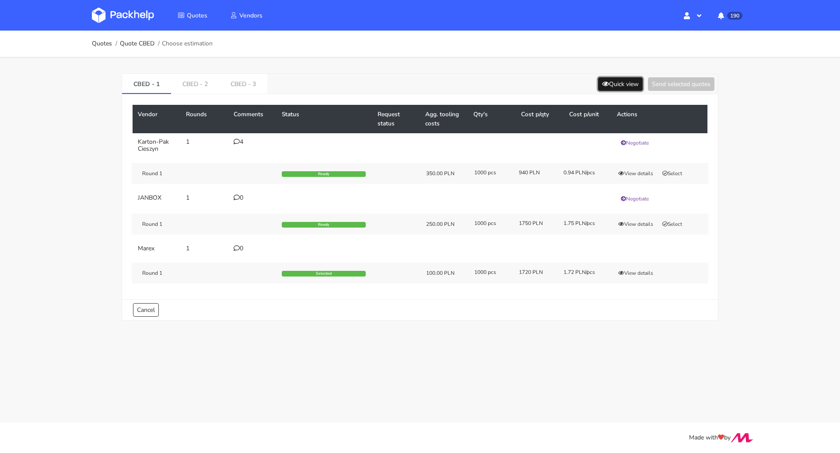
click at [608, 84] on button "Quick view" at bounding box center [620, 84] width 45 height 14
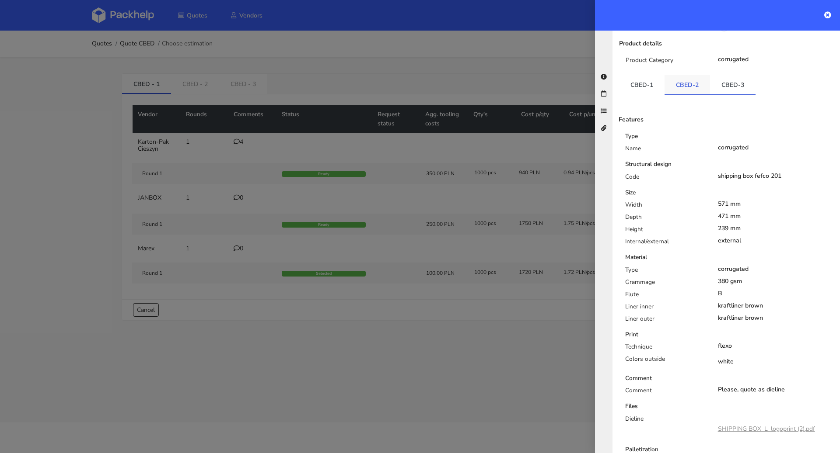
click at [694, 80] on link "CBED-2" at bounding box center [686, 84] width 45 height 19
click at [633, 75] on link "CBED-1" at bounding box center [641, 84] width 45 height 19
click at [701, 79] on link "CBED-2" at bounding box center [686, 84] width 45 height 19
click at [738, 75] on link "CBED-3" at bounding box center [732, 84] width 45 height 19
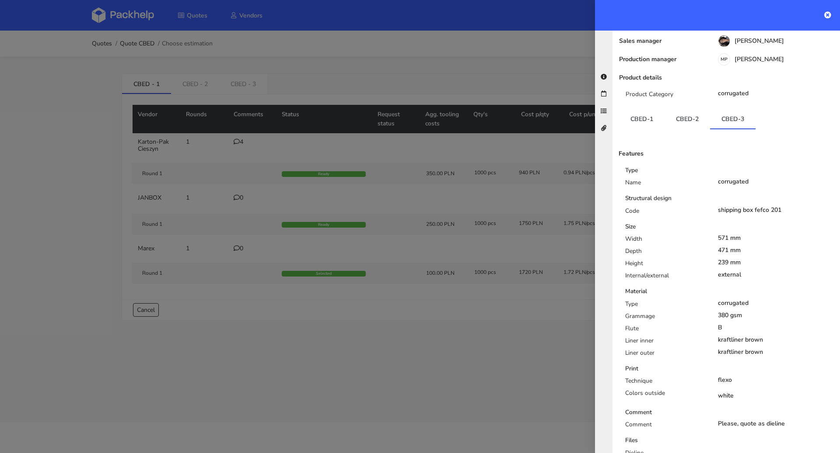
scroll to position [0, 0]
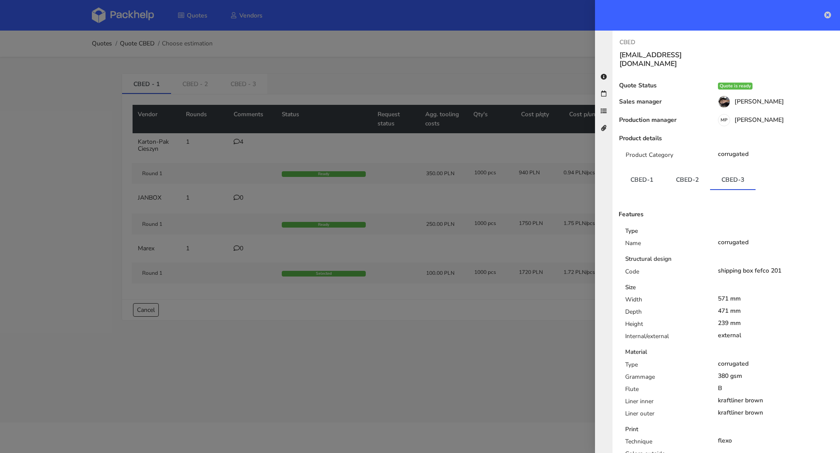
click at [829, 17] on icon at bounding box center [827, 14] width 7 height 7
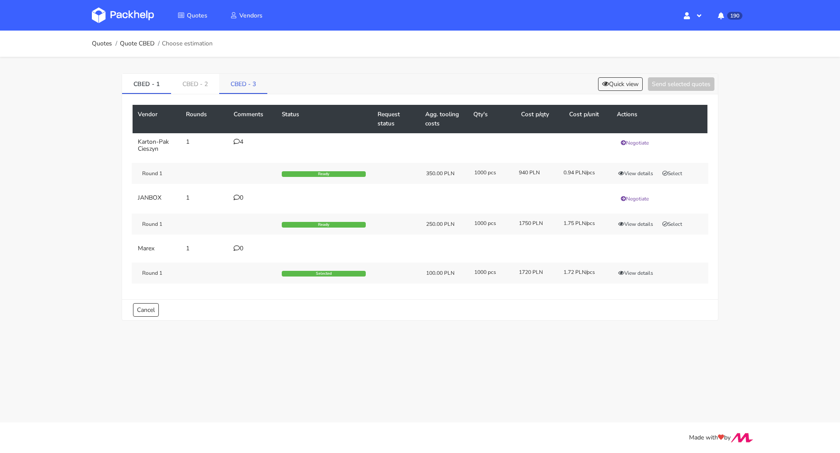
click at [250, 83] on link "CBED - 3" at bounding box center [243, 83] width 48 height 19
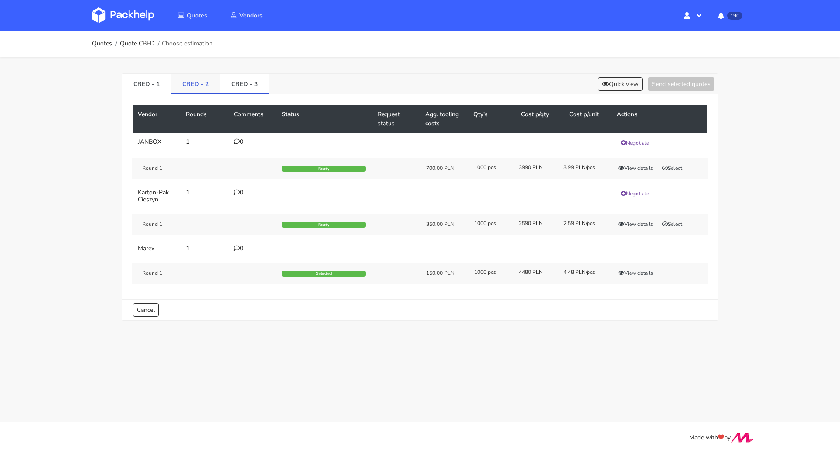
click at [179, 78] on link "CBED - 2" at bounding box center [195, 83] width 49 height 19
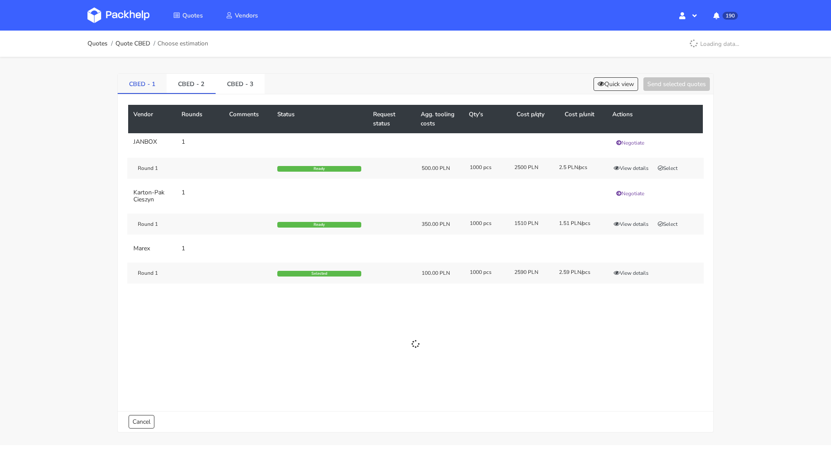
click at [132, 78] on link "CBED - 1" at bounding box center [142, 83] width 49 height 19
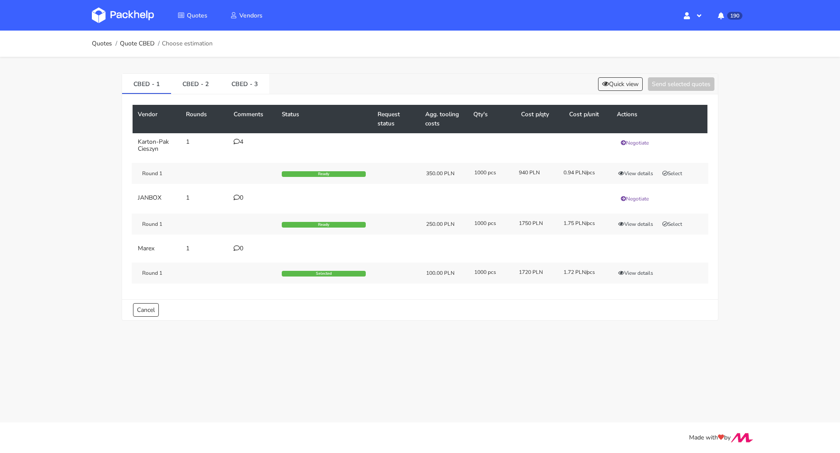
click at [107, 51] on ol "Quotes Quote CBED Choose estimation" at bounding box center [152, 43] width 121 height 17
click at [100, 44] on link "Quotes" at bounding box center [102, 43] width 20 height 7
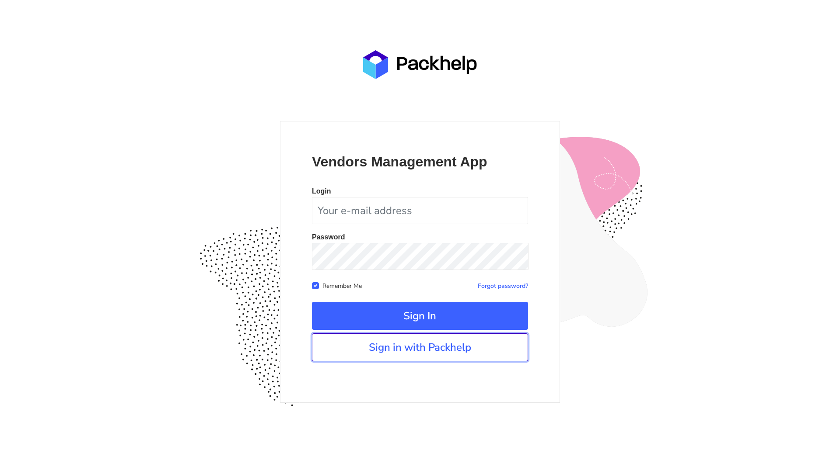
click at [390, 349] on link "Sign in with Packhelp" at bounding box center [420, 348] width 216 height 28
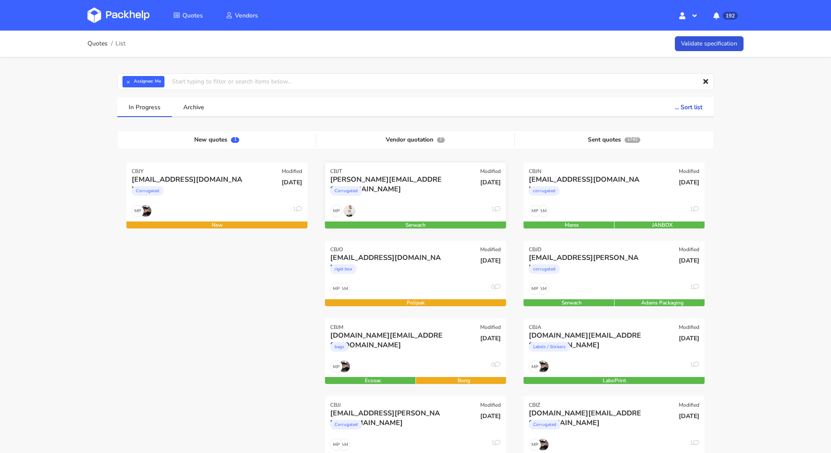
click at [417, 212] on div "MP 1" at bounding box center [415, 213] width 181 height 17
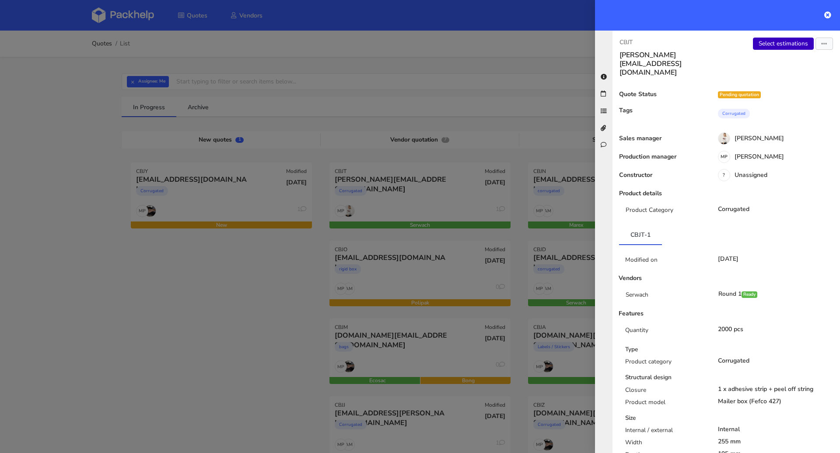
click at [766, 42] on link "Select estimations" at bounding box center [783, 44] width 61 height 12
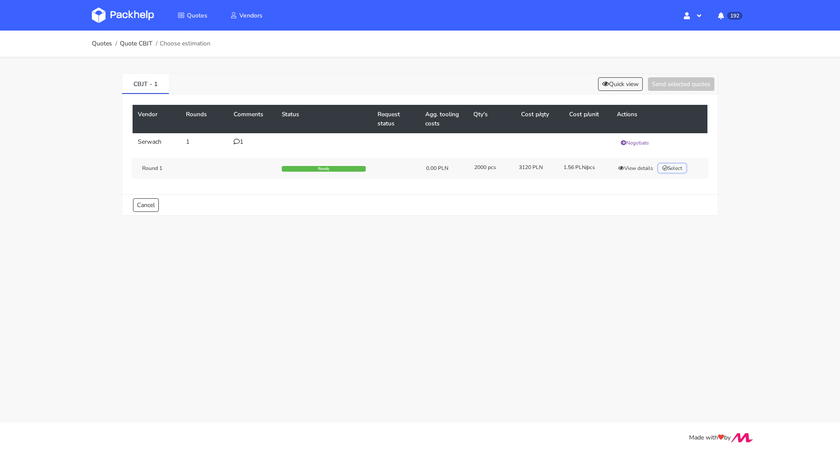
click at [672, 169] on button "Select" at bounding box center [672, 168] width 28 height 9
click at [687, 86] on button "Send selected quotes ( 1 )" at bounding box center [674, 84] width 79 height 14
click at [93, 43] on link "Quotes" at bounding box center [102, 43] width 20 height 7
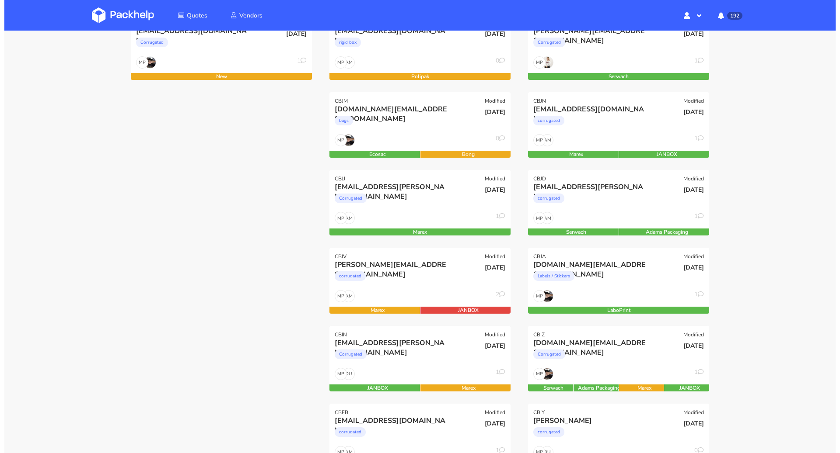
scroll to position [199, 0]
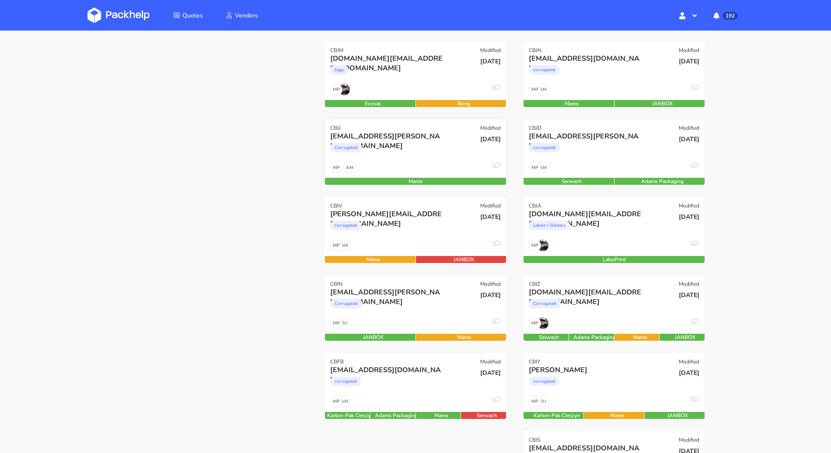
click at [397, 155] on div "Corrugated" at bounding box center [388, 149] width 116 height 17
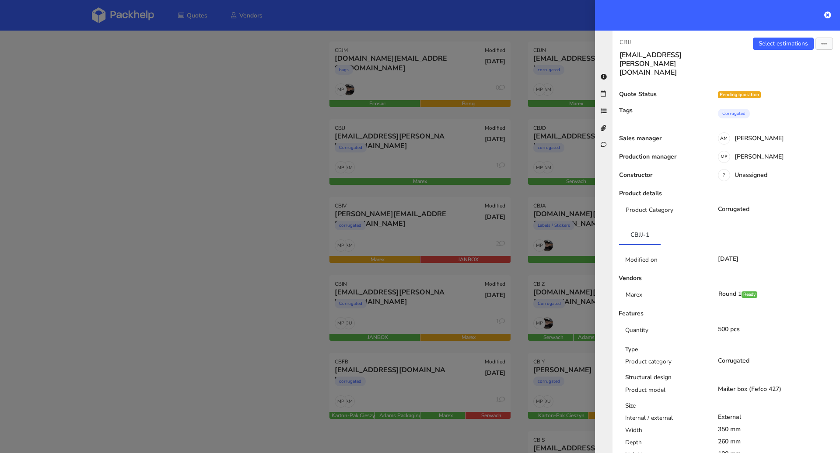
click at [779, 37] on div "CBJJ rafal.moszczynski@vanitystyle.pl Select estimations Send to estimate View …" at bounding box center [725, 242] width 227 height 423
click at [777, 40] on link "Select estimations" at bounding box center [783, 44] width 61 height 12
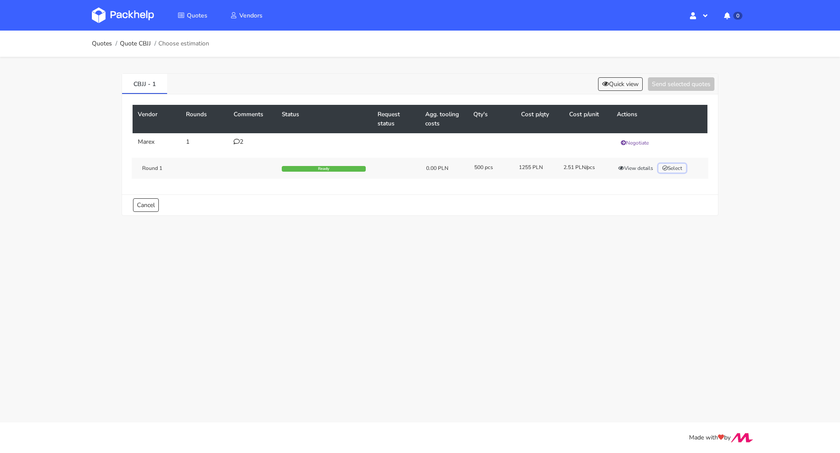
click at [667, 166] on icon "button" at bounding box center [664, 168] width 5 height 5
click at [678, 80] on button "Send selected quotes ( 1 )" at bounding box center [674, 84] width 79 height 14
click at [106, 46] on link "Quotes" at bounding box center [102, 43] width 20 height 7
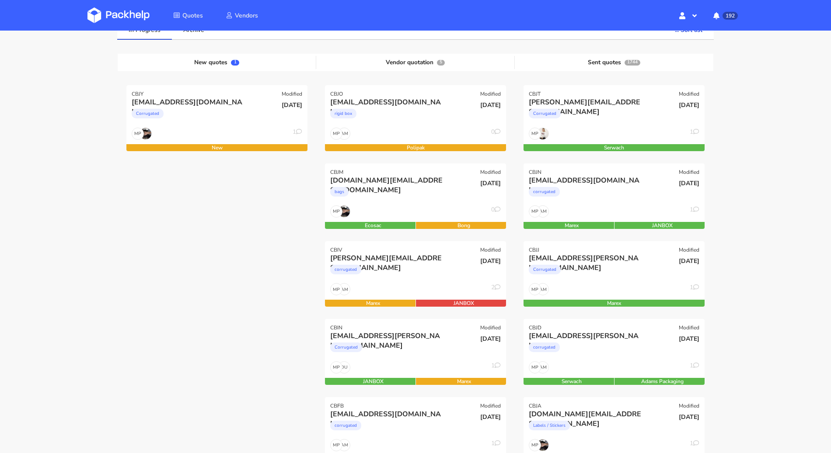
scroll to position [166, 0]
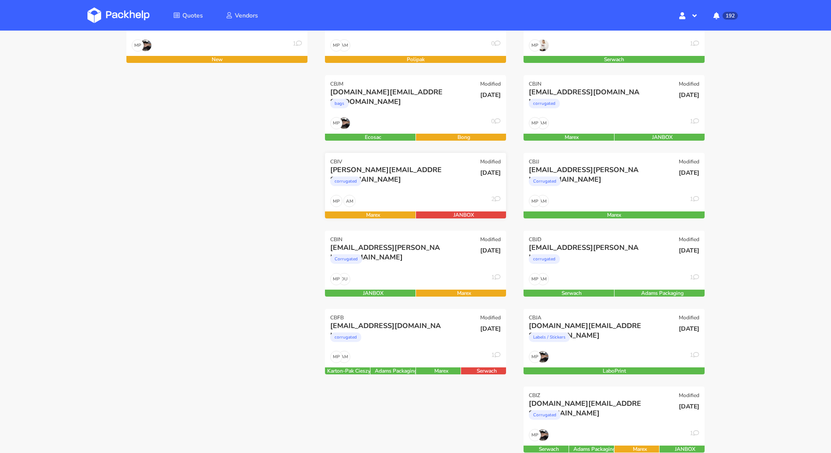
click at [399, 186] on div "corrugated" at bounding box center [388, 183] width 116 height 17
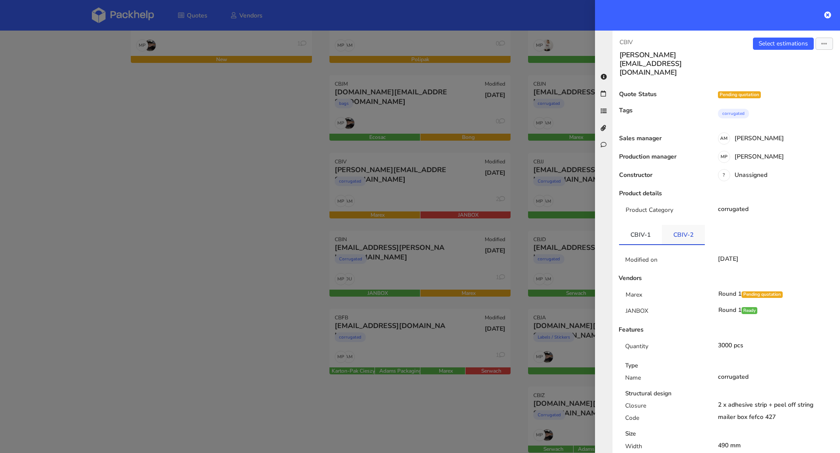
click at [682, 225] on link "CBIV-2" at bounding box center [683, 234] width 43 height 19
click at [762, 43] on link "Select estimations" at bounding box center [783, 44] width 61 height 12
click at [243, 268] on div at bounding box center [420, 226] width 840 height 453
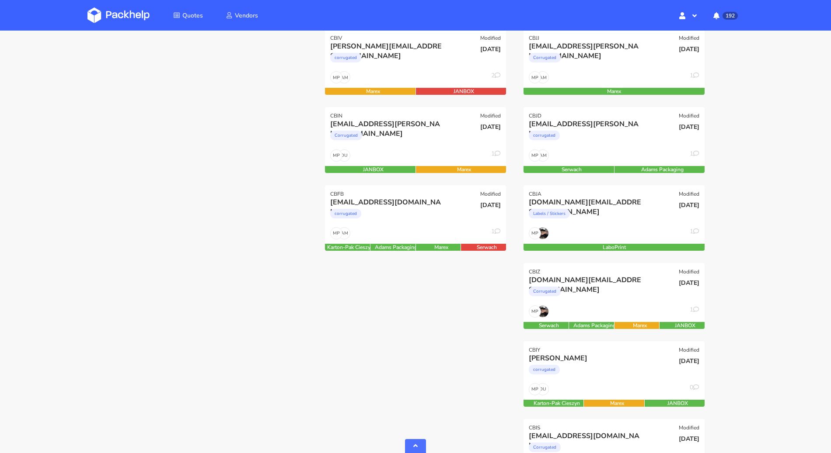
scroll to position [289, 0]
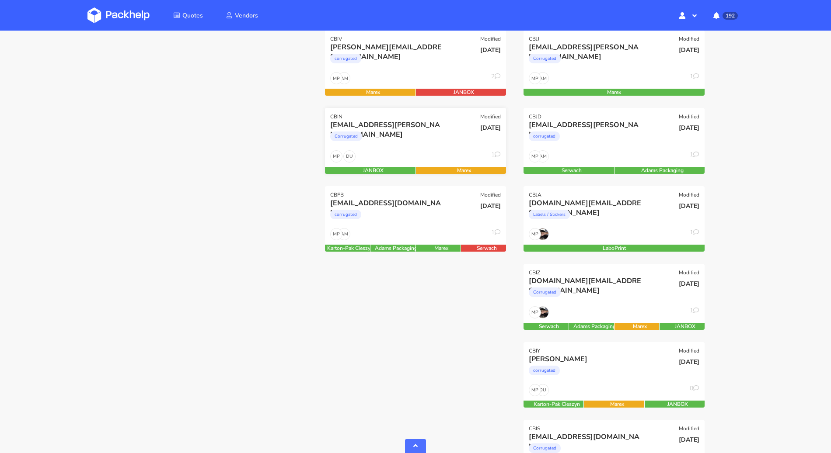
click at [404, 146] on div "Corrugated" at bounding box center [388, 138] width 116 height 17
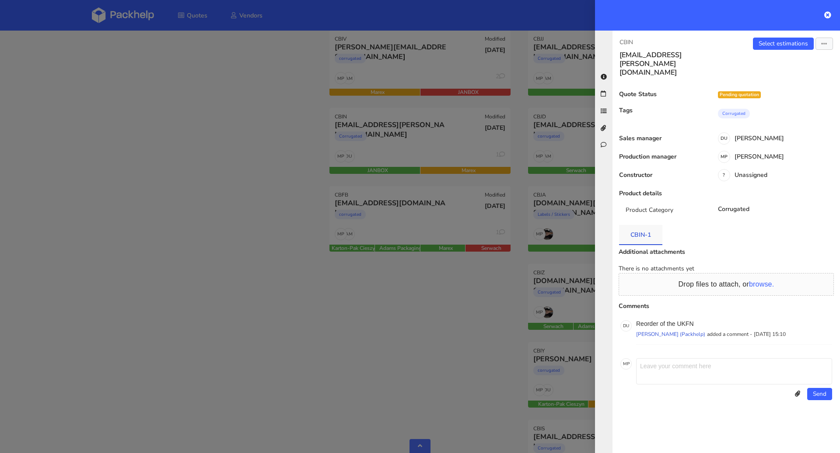
click at [626, 225] on link "CBIN-1" at bounding box center [640, 234] width 43 height 19
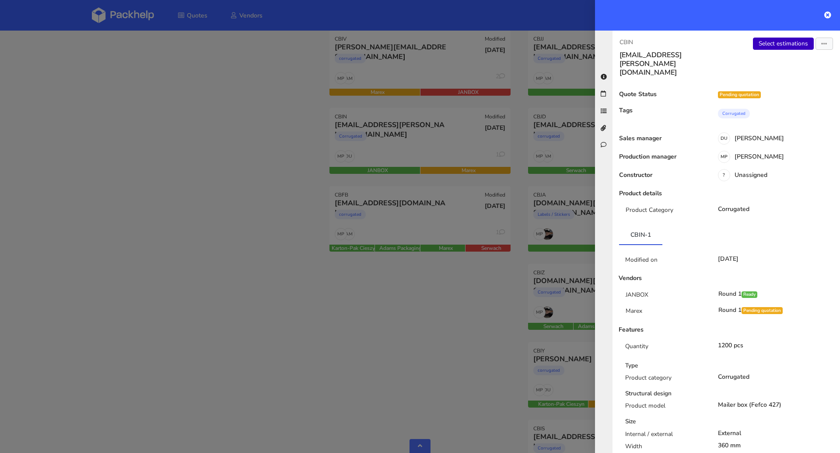
click at [774, 44] on link "Select estimations" at bounding box center [783, 44] width 61 height 12
click at [185, 201] on div at bounding box center [420, 226] width 840 height 453
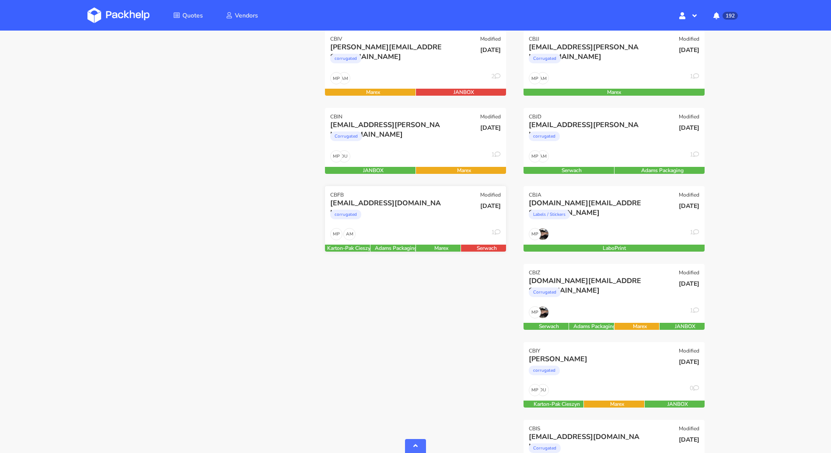
click at [408, 223] on div "corrugated" at bounding box center [388, 216] width 116 height 17
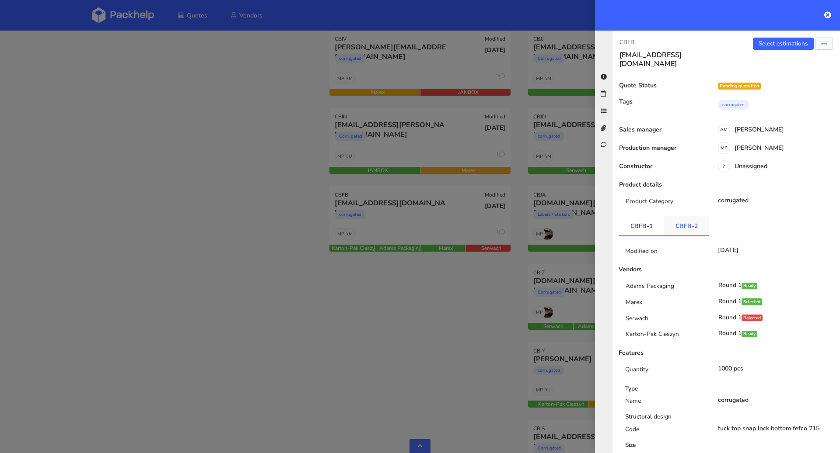
click at [687, 218] on link "CBFB-2" at bounding box center [686, 225] width 45 height 19
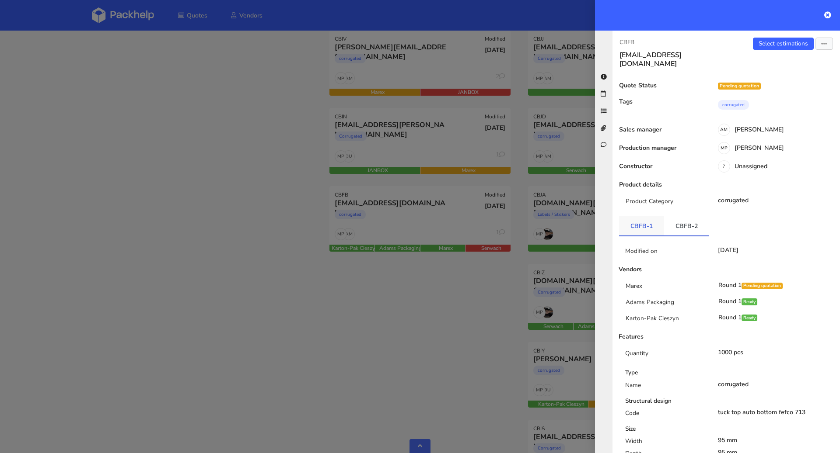
click at [650, 218] on link "CBFB-1" at bounding box center [641, 225] width 45 height 19
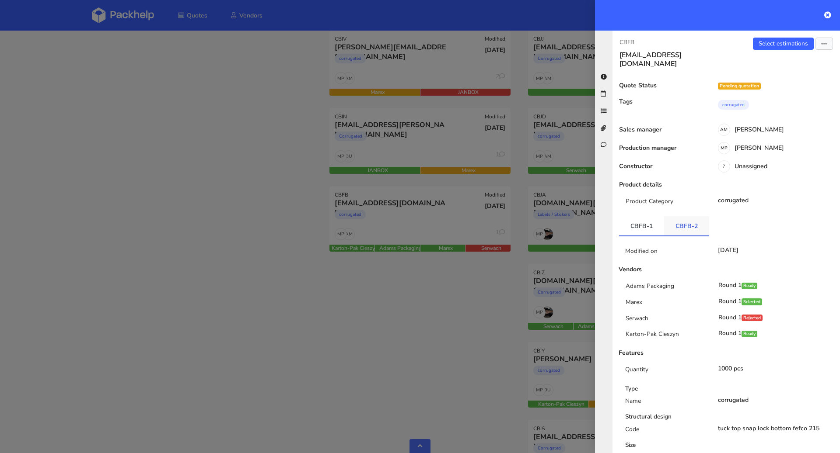
click at [669, 216] on link "CBFB-2" at bounding box center [686, 225] width 45 height 19
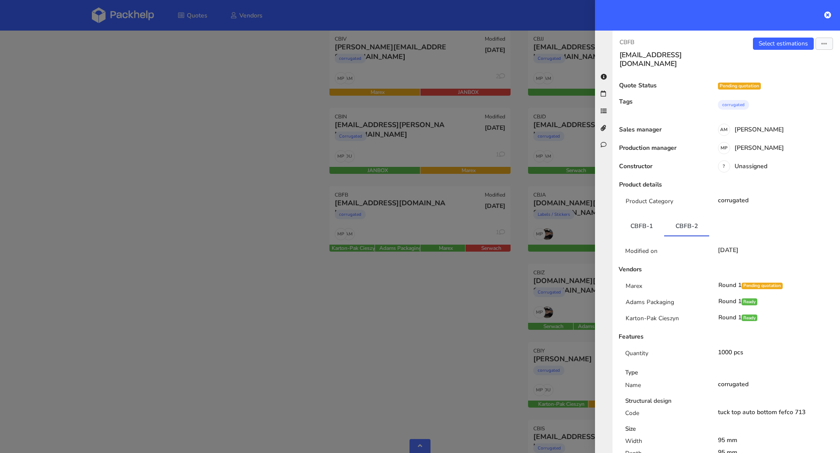
click at [408, 237] on div at bounding box center [420, 226] width 840 height 453
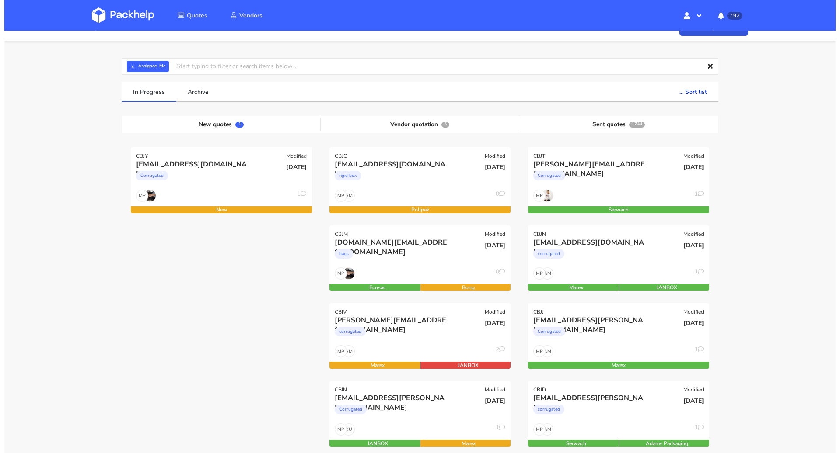
scroll to position [0, 0]
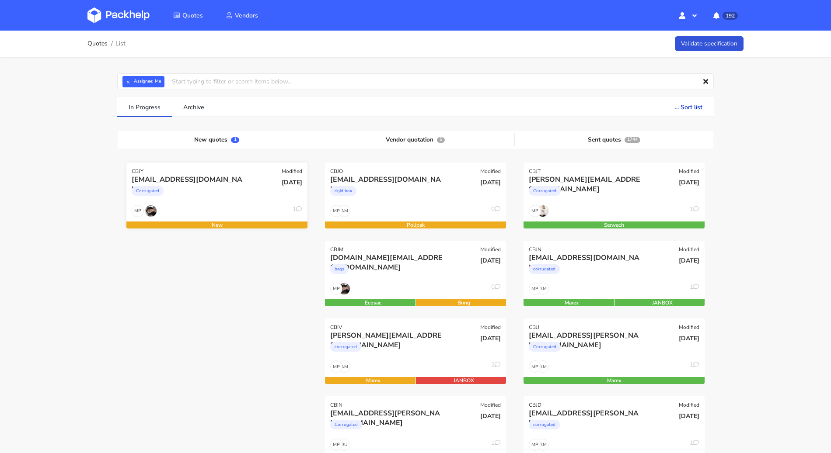
click at [244, 203] on div "lucie.d@issey-europe.com Corrugated" at bounding box center [186, 190] width 122 height 30
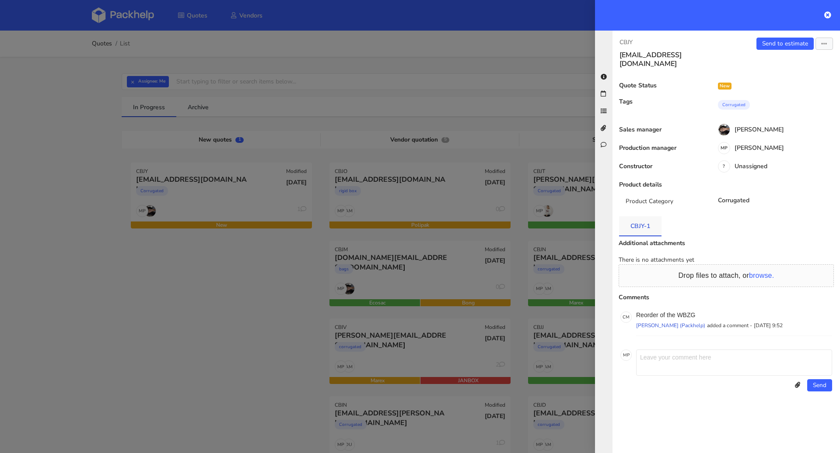
click at [645, 223] on link "CBJY-1" at bounding box center [640, 225] width 42 height 19
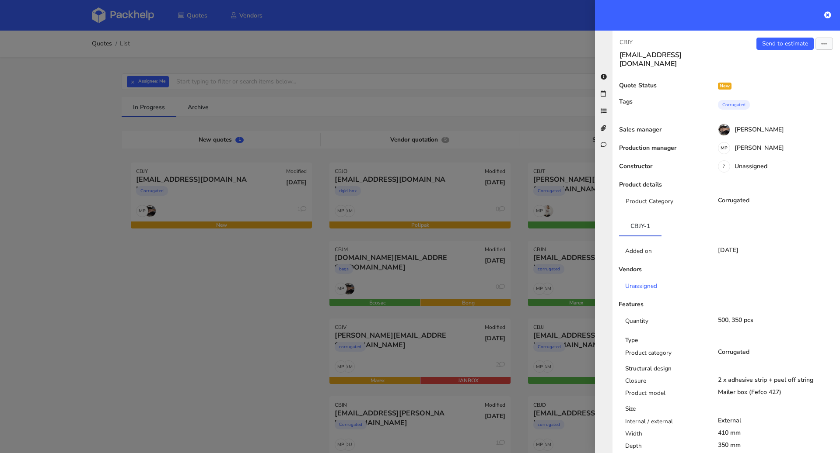
scroll to position [358, 0]
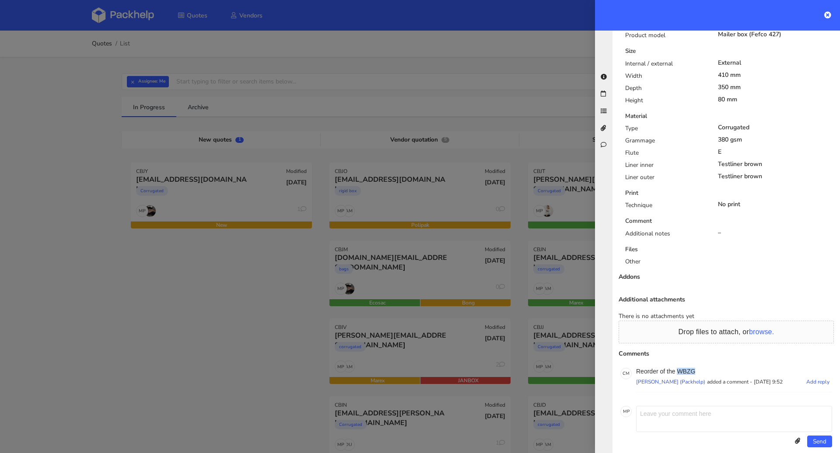
drag, startPoint x: 698, startPoint y: 361, endPoint x: 679, endPoint y: 362, distance: 19.3
click at [679, 368] on p "Reorder of the WBZG" at bounding box center [734, 371] width 196 height 7
copy p "WBZG"
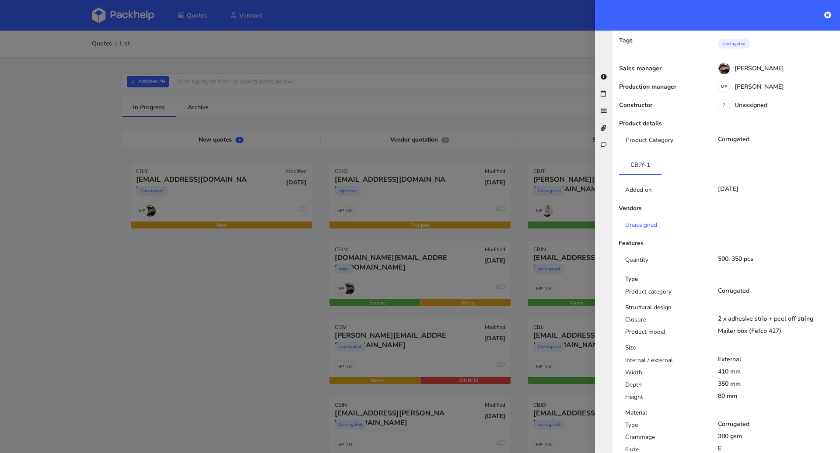
scroll to position [0, 0]
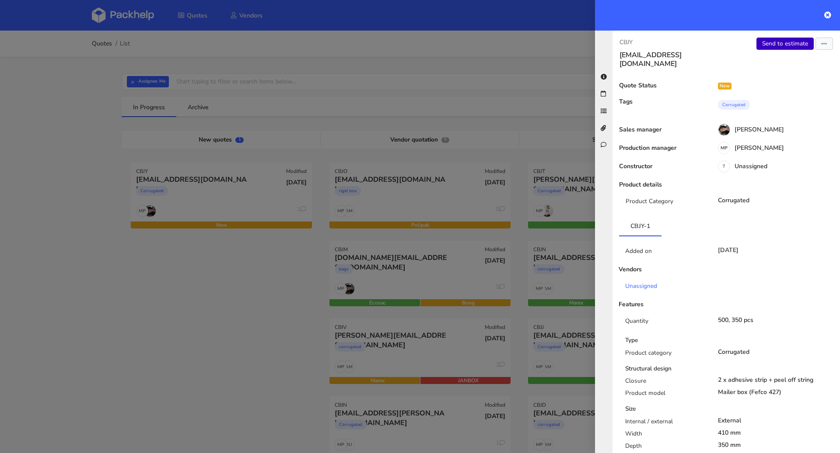
click at [776, 42] on link "Send to estimate" at bounding box center [784, 44] width 57 height 12
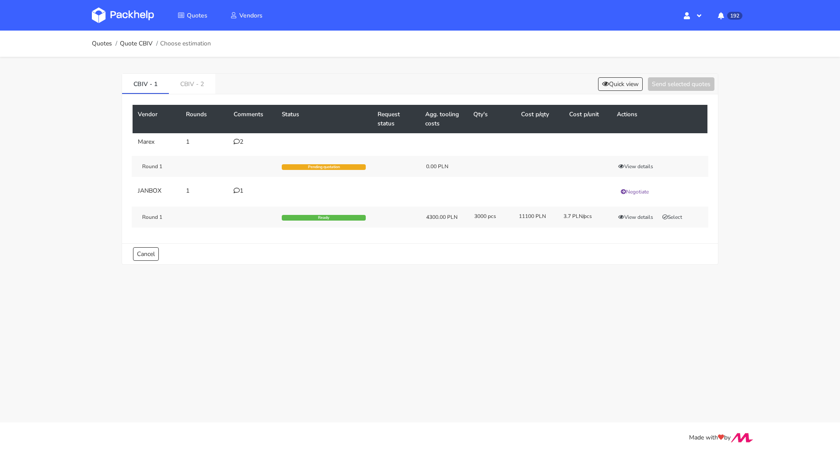
click at [238, 139] on icon at bounding box center [236, 142] width 6 height 6
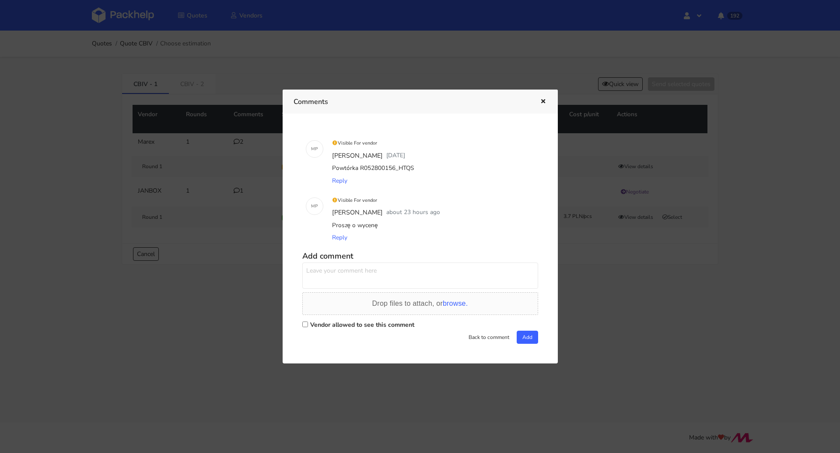
click at [219, 170] on div at bounding box center [420, 226] width 840 height 453
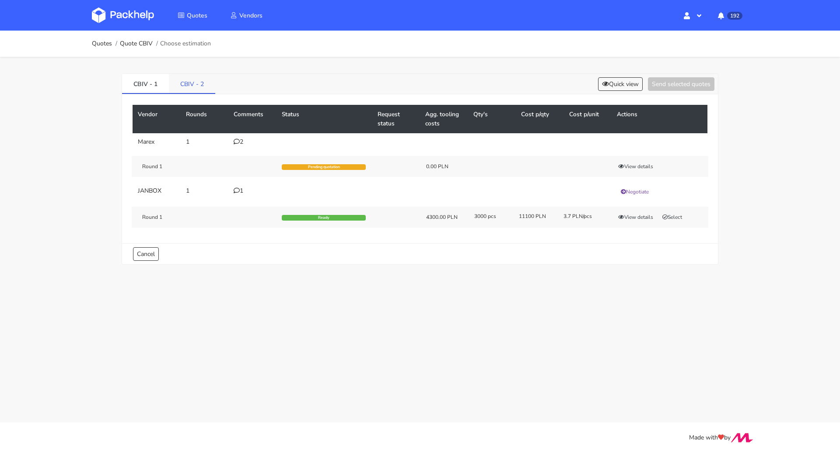
click at [195, 85] on link "CBIV - 2" at bounding box center [192, 83] width 46 height 19
click at [244, 141] on div "1" at bounding box center [252, 142] width 38 height 7
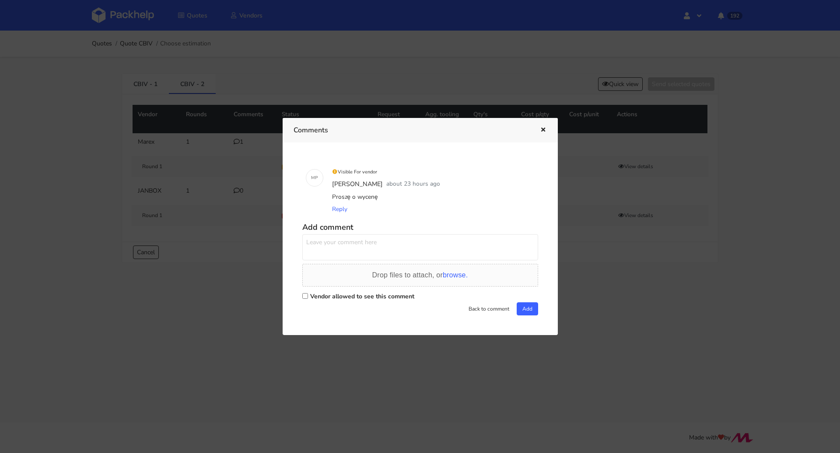
click at [231, 155] on div at bounding box center [420, 226] width 840 height 453
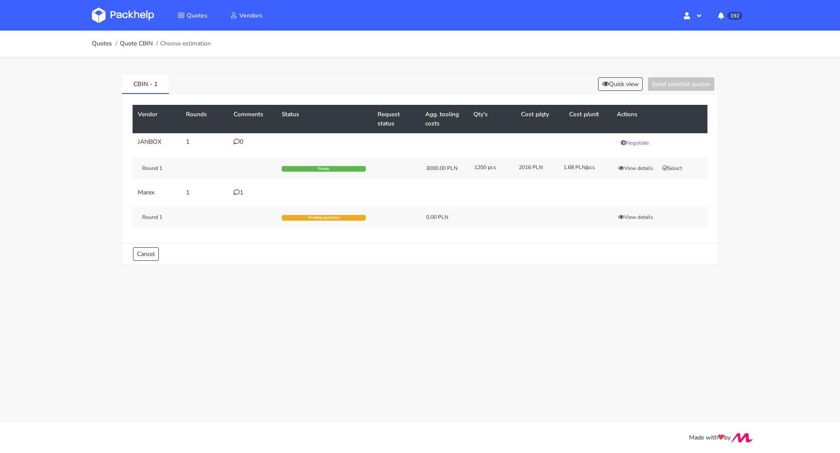
click at [239, 195] on div "1" at bounding box center [252, 192] width 38 height 7
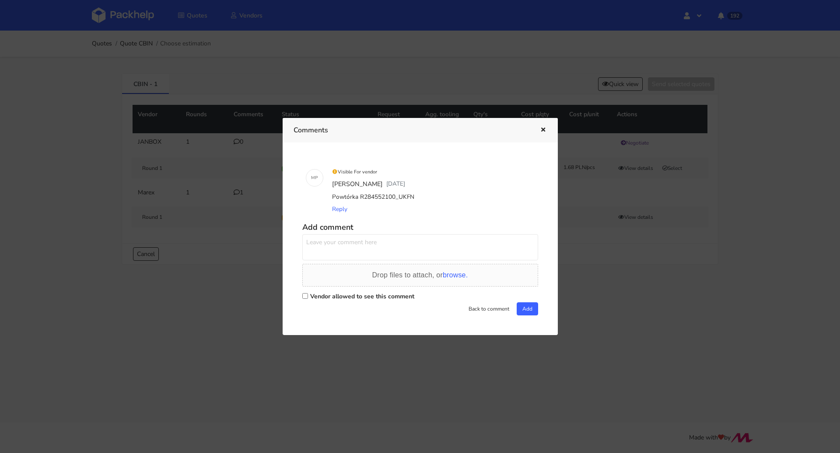
click at [222, 257] on div at bounding box center [420, 226] width 840 height 453
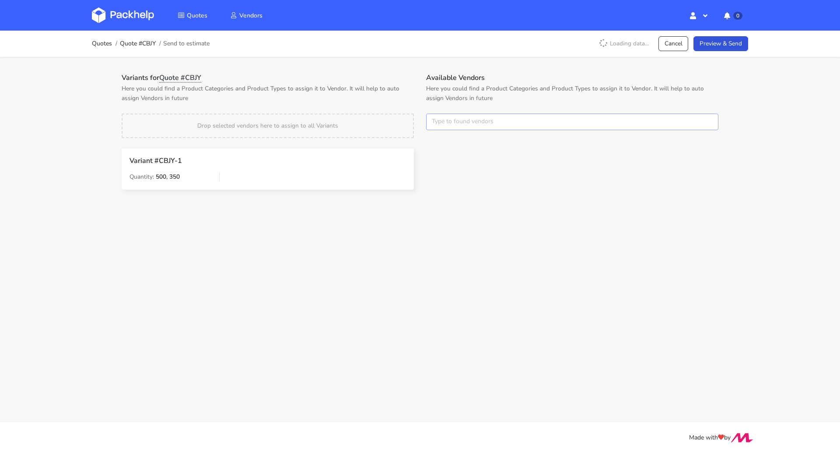
click at [516, 120] on input "text" at bounding box center [572, 122] width 292 height 17
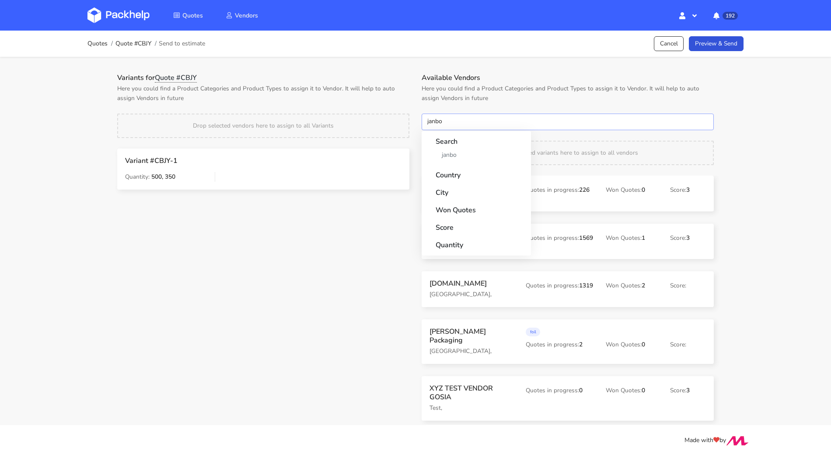
type input "janbox"
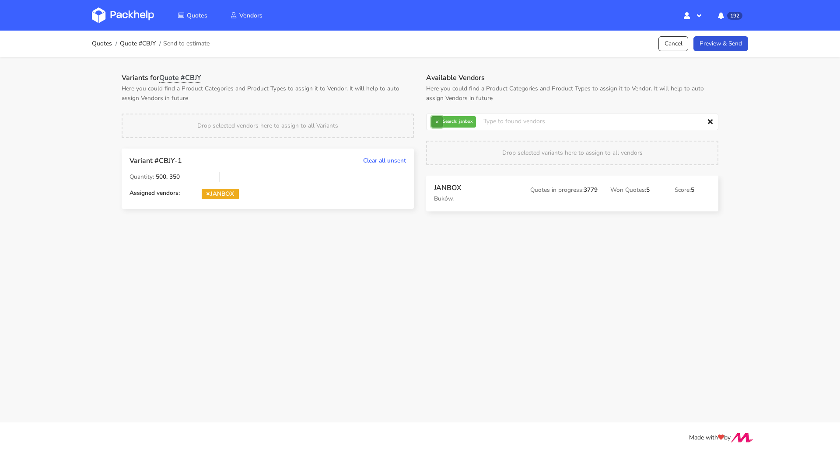
click at [436, 123] on button "×" at bounding box center [436, 121] width 11 height 11
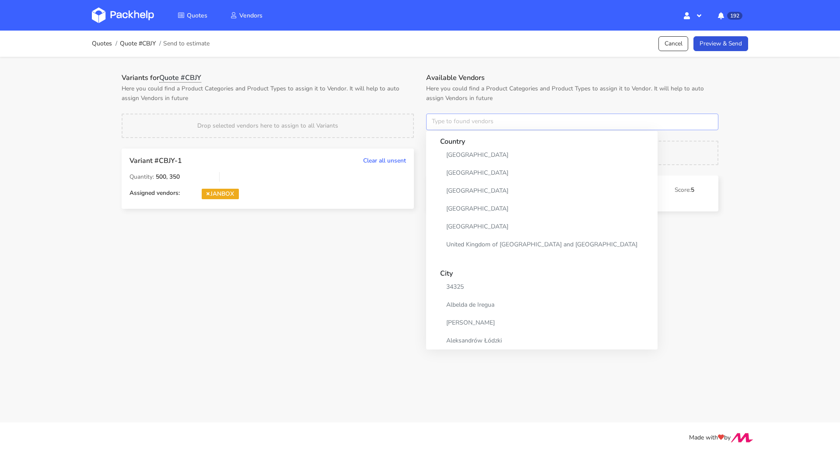
click at [453, 126] on input "text" at bounding box center [572, 122] width 292 height 17
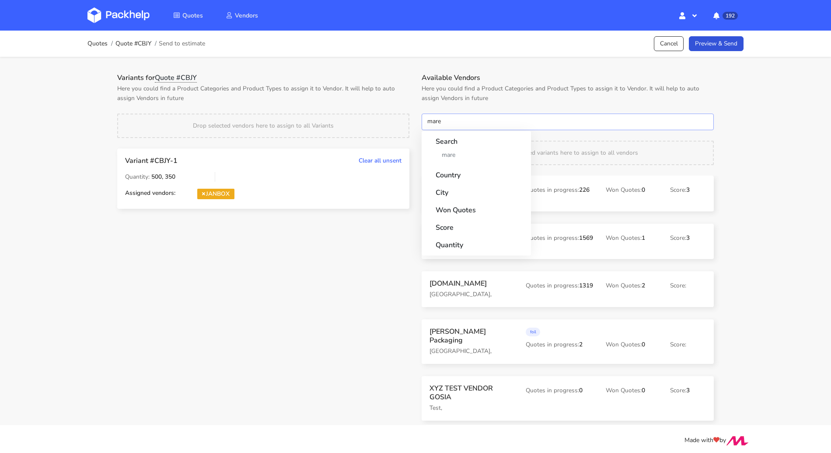
type input "marex"
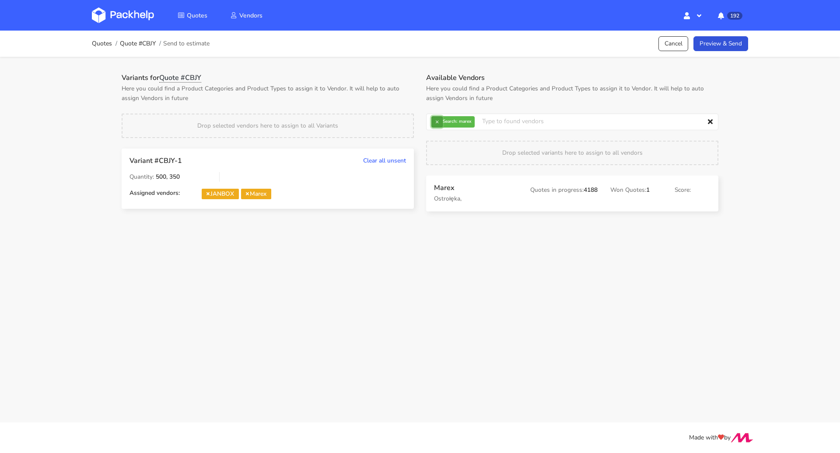
click at [435, 117] on button "×" at bounding box center [436, 121] width 11 height 11
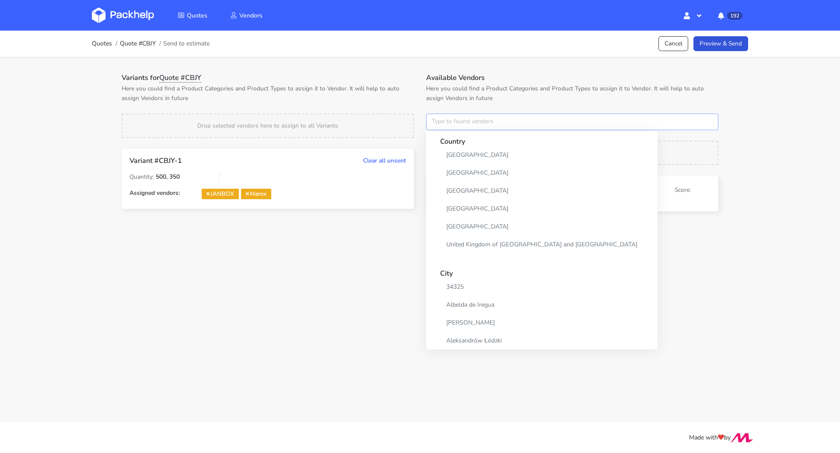
click at [446, 124] on input "text" at bounding box center [572, 122] width 292 height 17
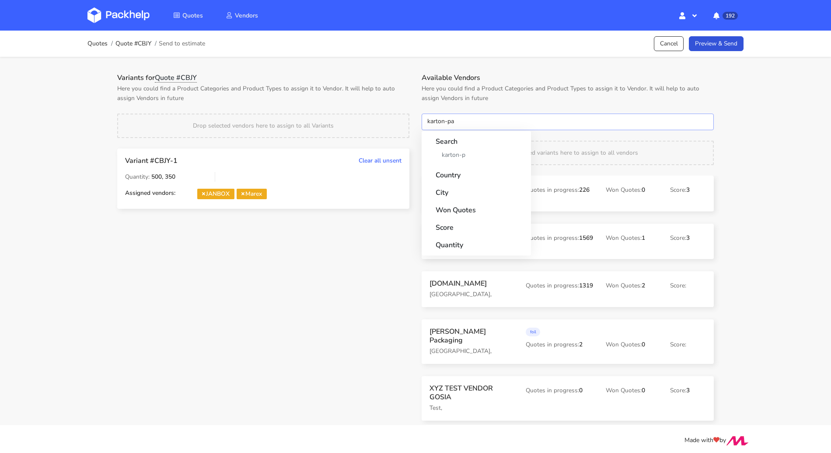
type input "karton-pak"
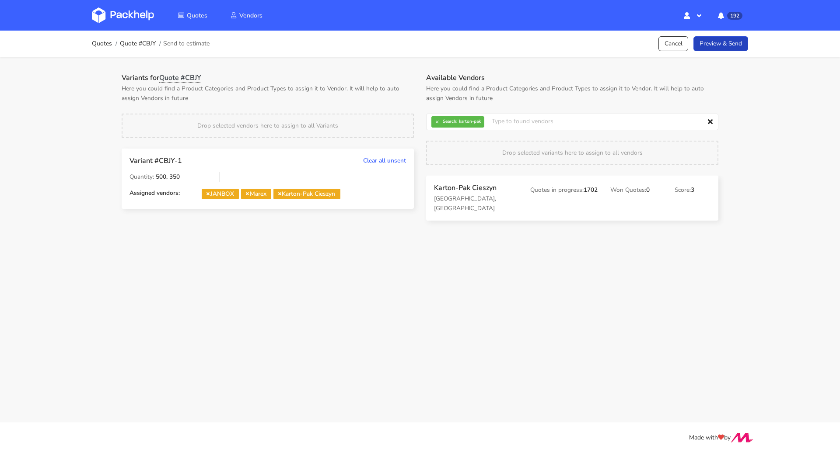
click at [709, 46] on link "Preview & Send" at bounding box center [720, 43] width 55 height 15
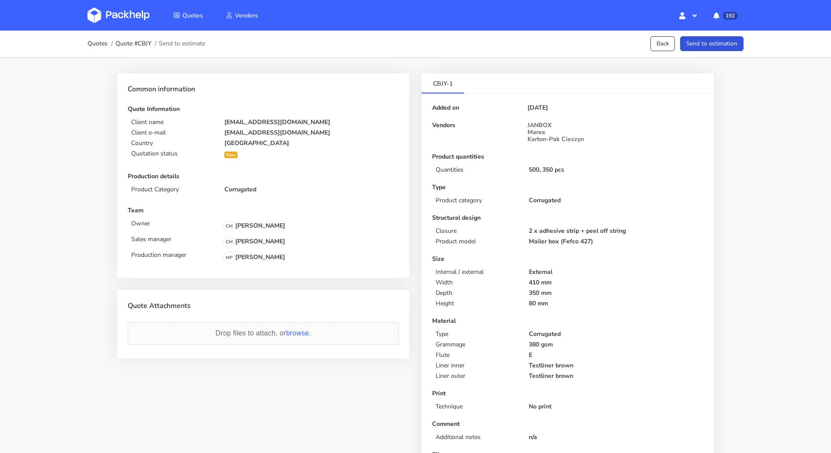
click at [709, 46] on button "Send to estimation" at bounding box center [711, 43] width 63 height 15
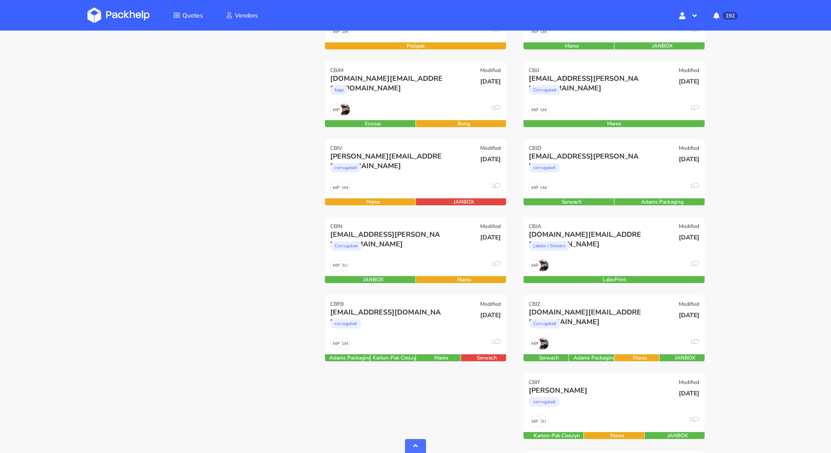
scroll to position [326, 0]
